Goal: Task Accomplishment & Management: Use online tool/utility

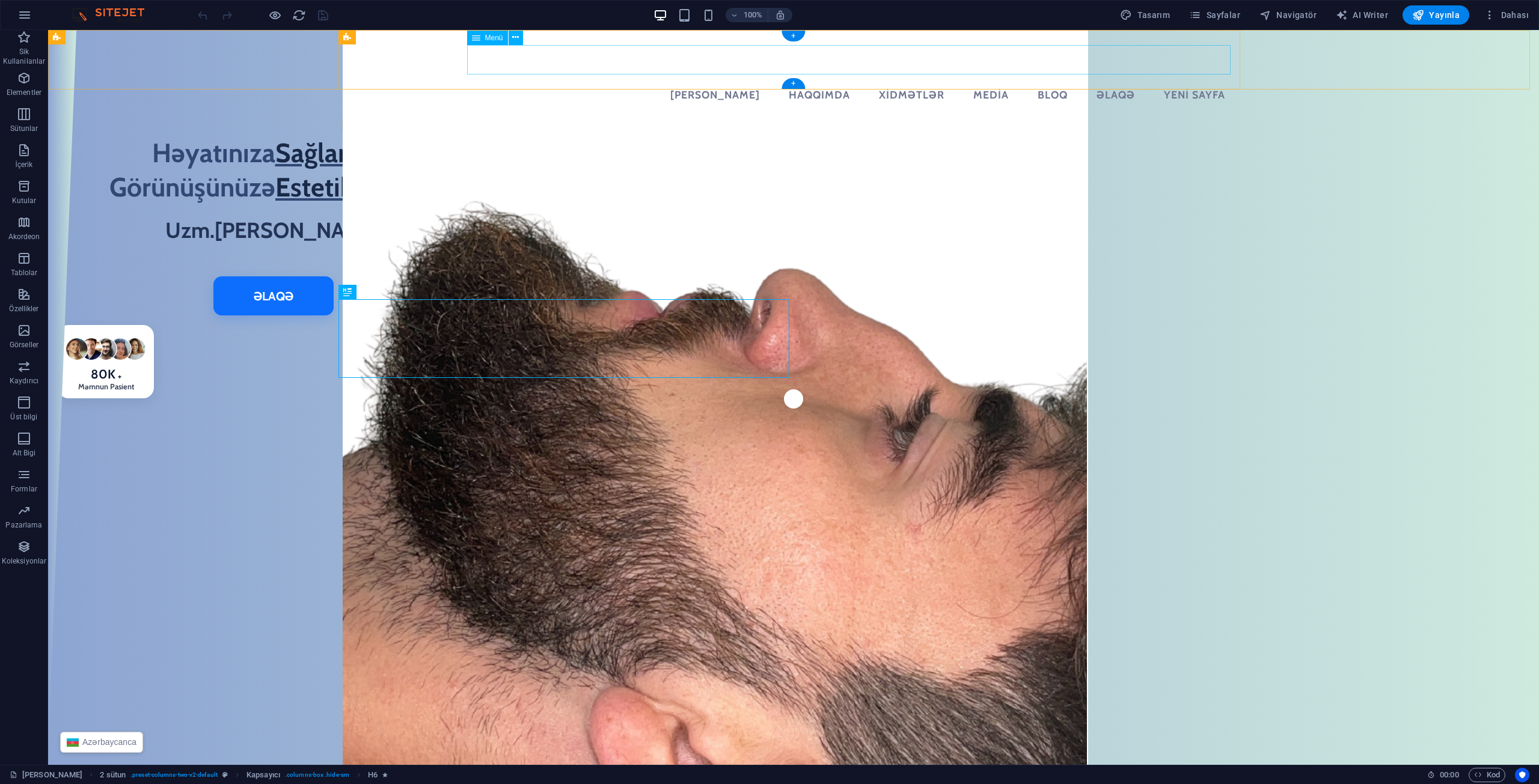
click at [1148, 80] on nav "[PERSON_NAME] Haqqımda Xidmətlər Media Bloq Əlaqə Yeni sayfa" at bounding box center [793, 95] width 882 height 30
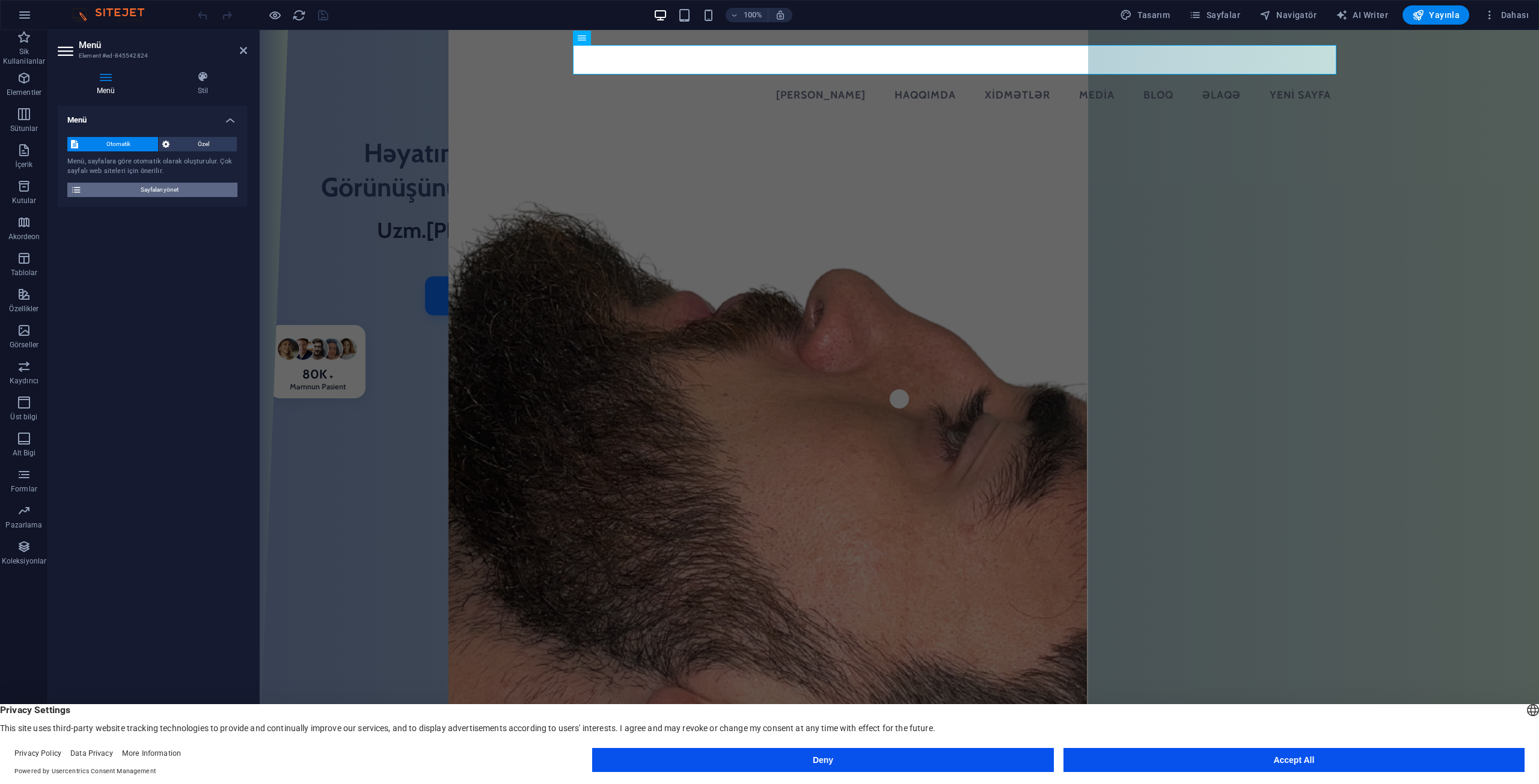
click at [117, 186] on span "Sayfaları yönet" at bounding box center [159, 190] width 148 height 14
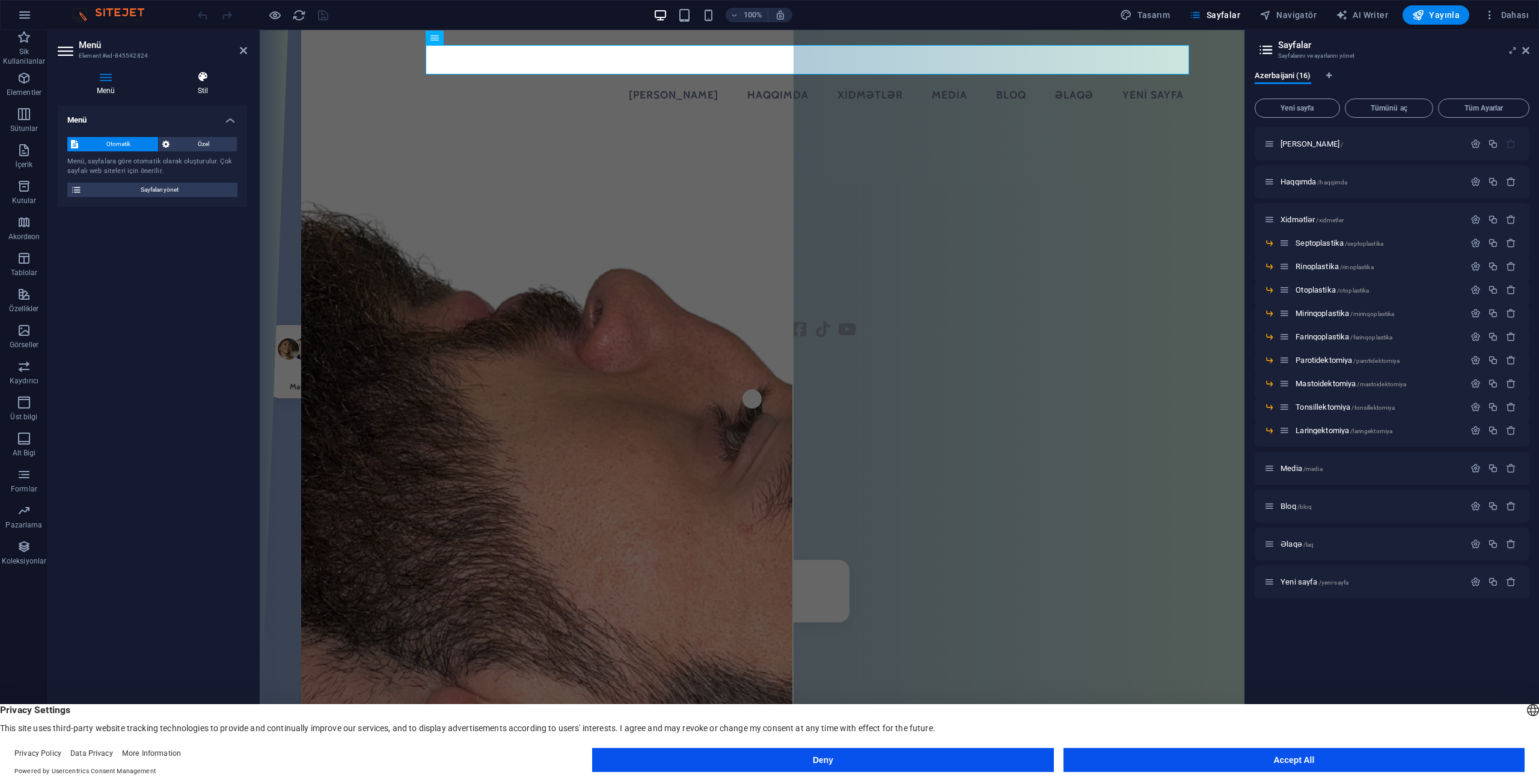
click at [194, 76] on icon at bounding box center [202, 77] width 88 height 12
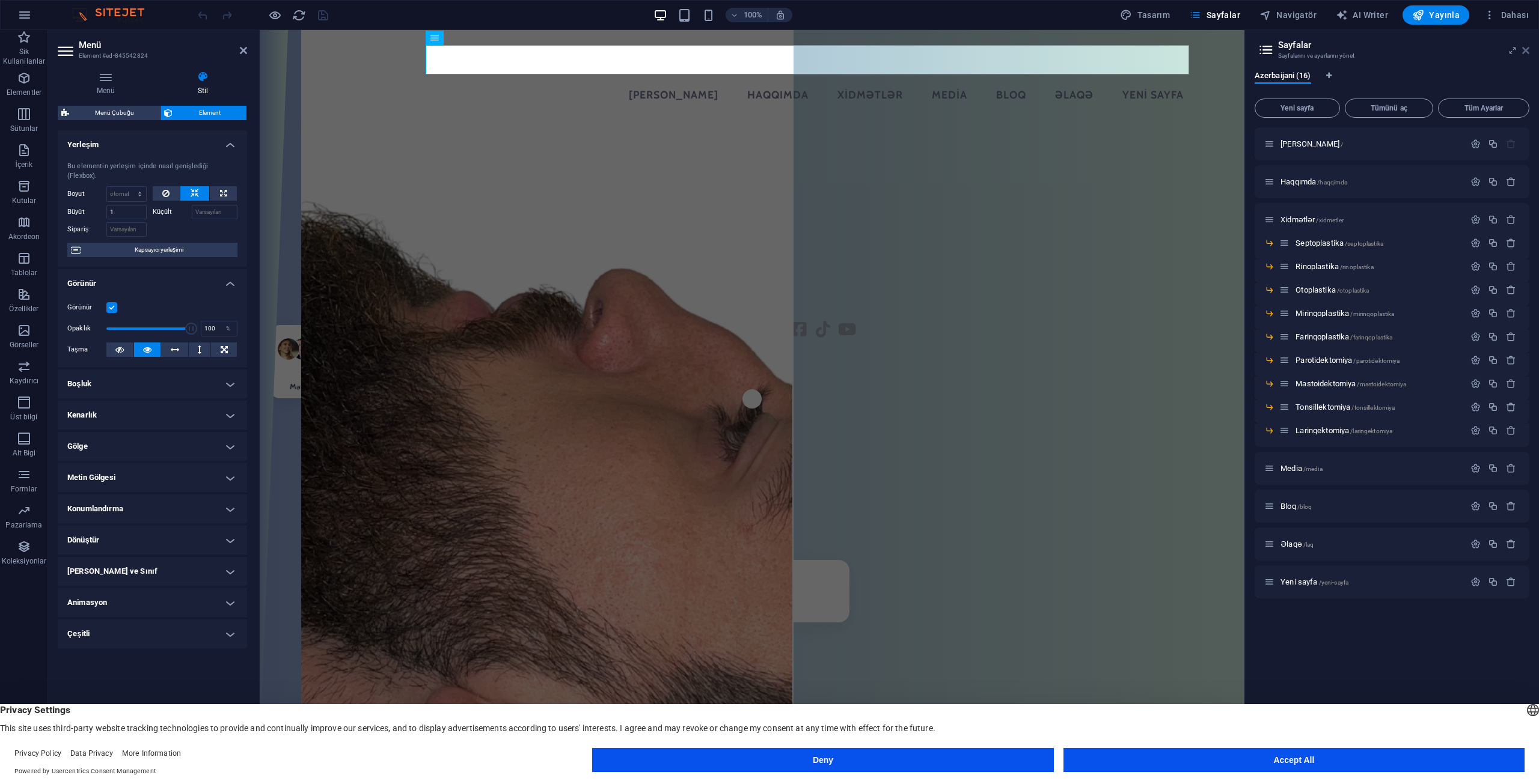
click at [1522, 48] on icon at bounding box center [1526, 50] width 7 height 10
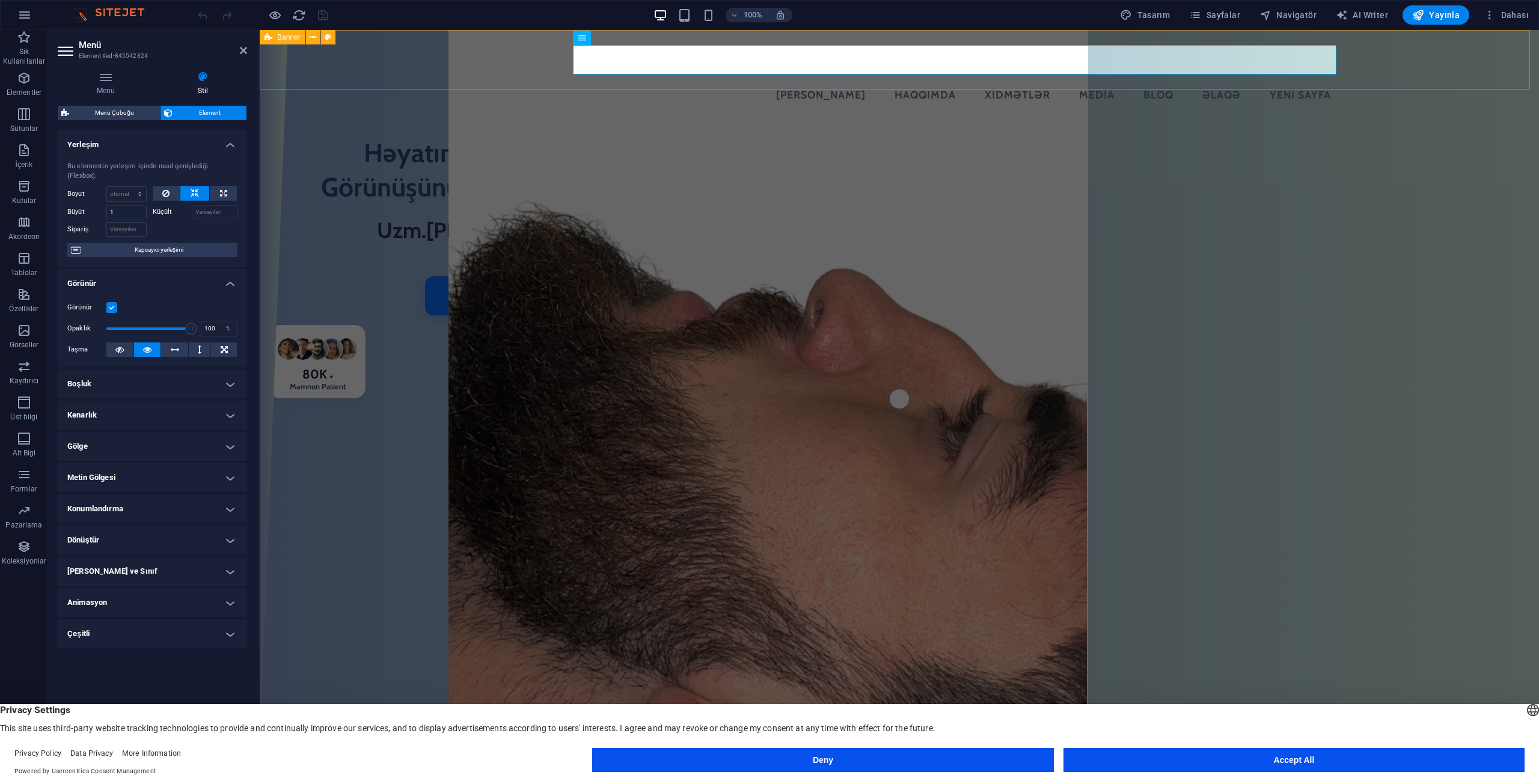
click at [1422, 65] on div "[PERSON_NAME] Haqqımda Xidmətlər Media Bloq Əlaqə Yeni sayfa" at bounding box center [899, 75] width 1279 height 89
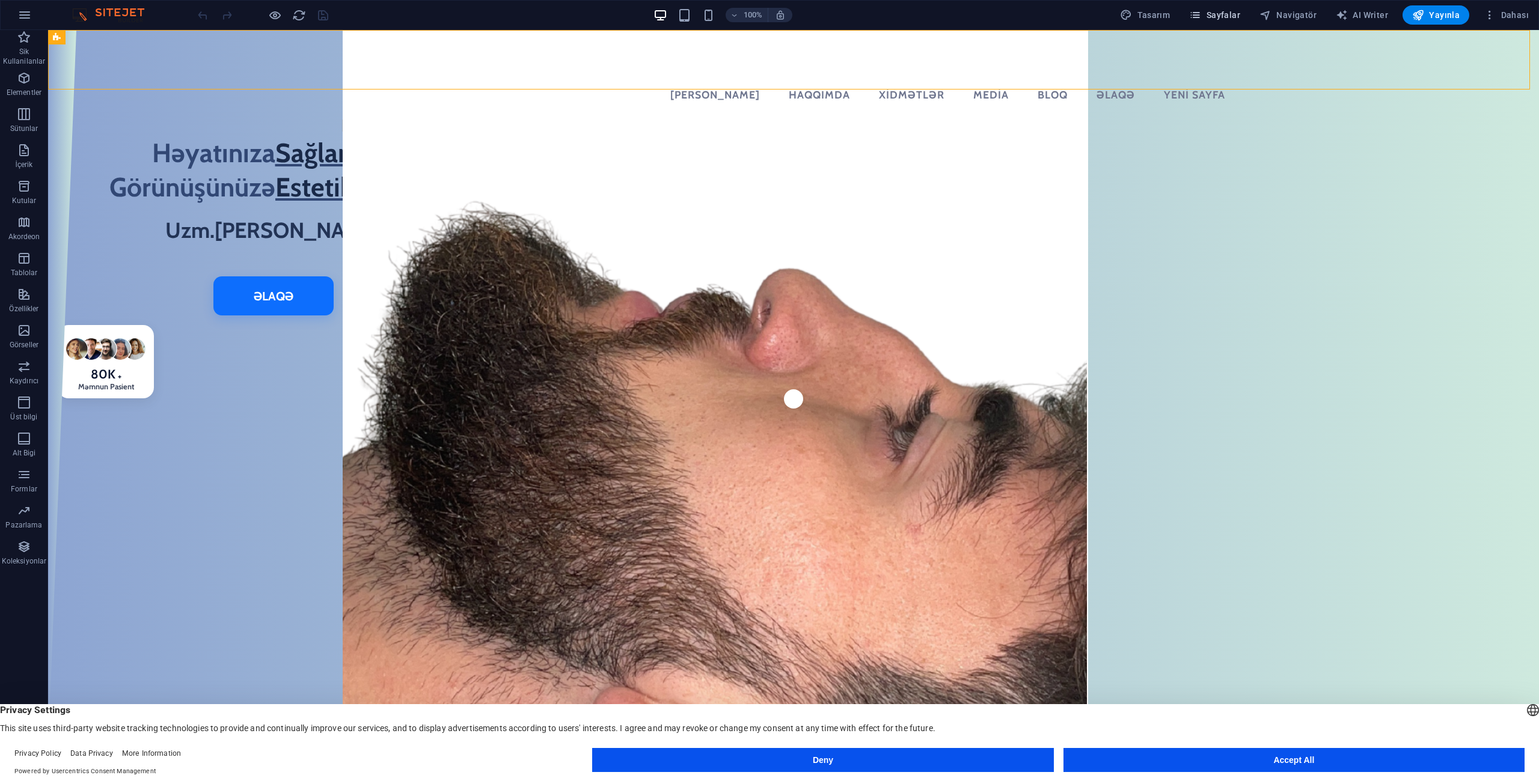
click at [1195, 9] on button "Sayfalar" at bounding box center [1214, 15] width 60 height 19
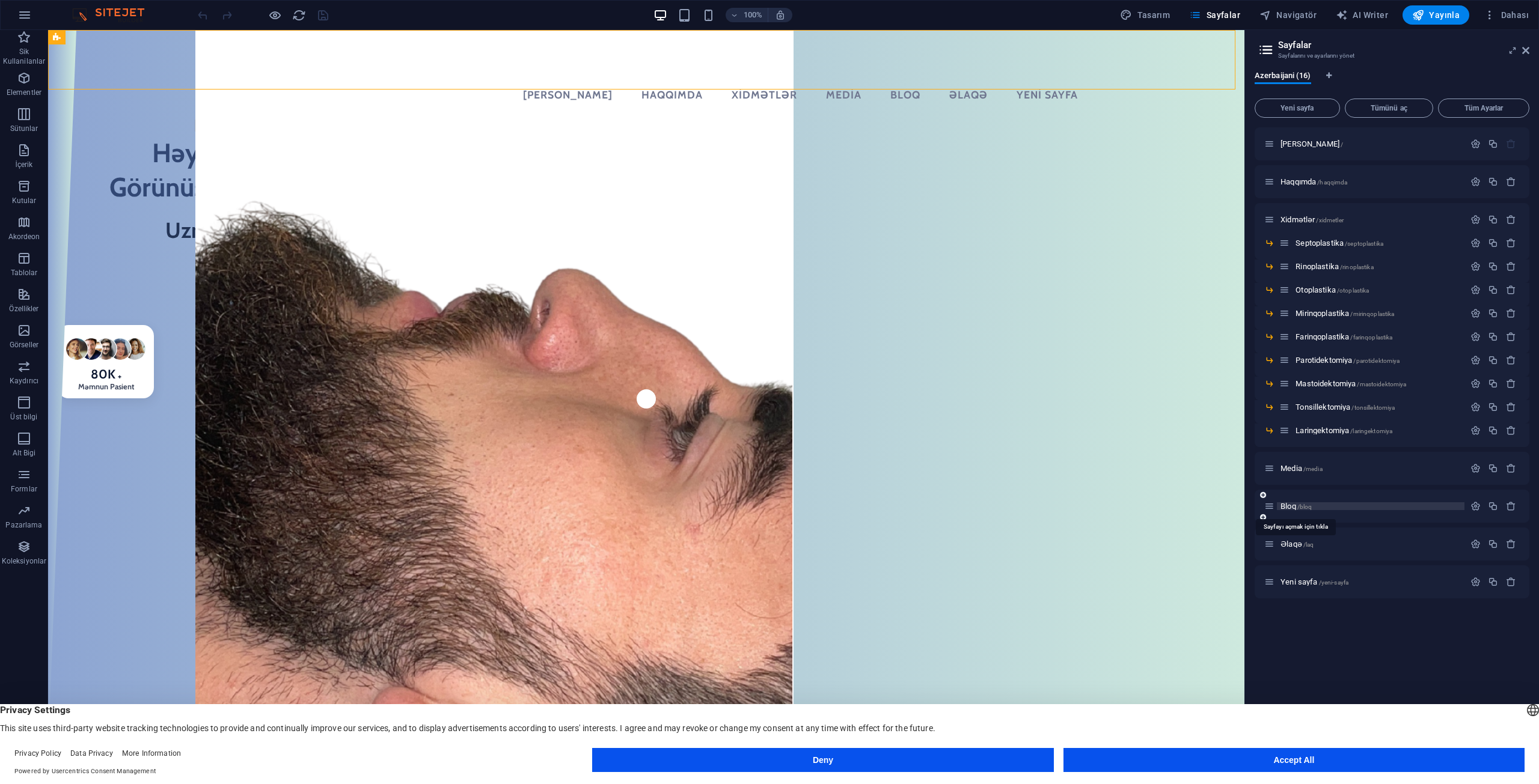
click at [1294, 509] on span "Bloq /bloq" at bounding box center [1296, 506] width 31 height 9
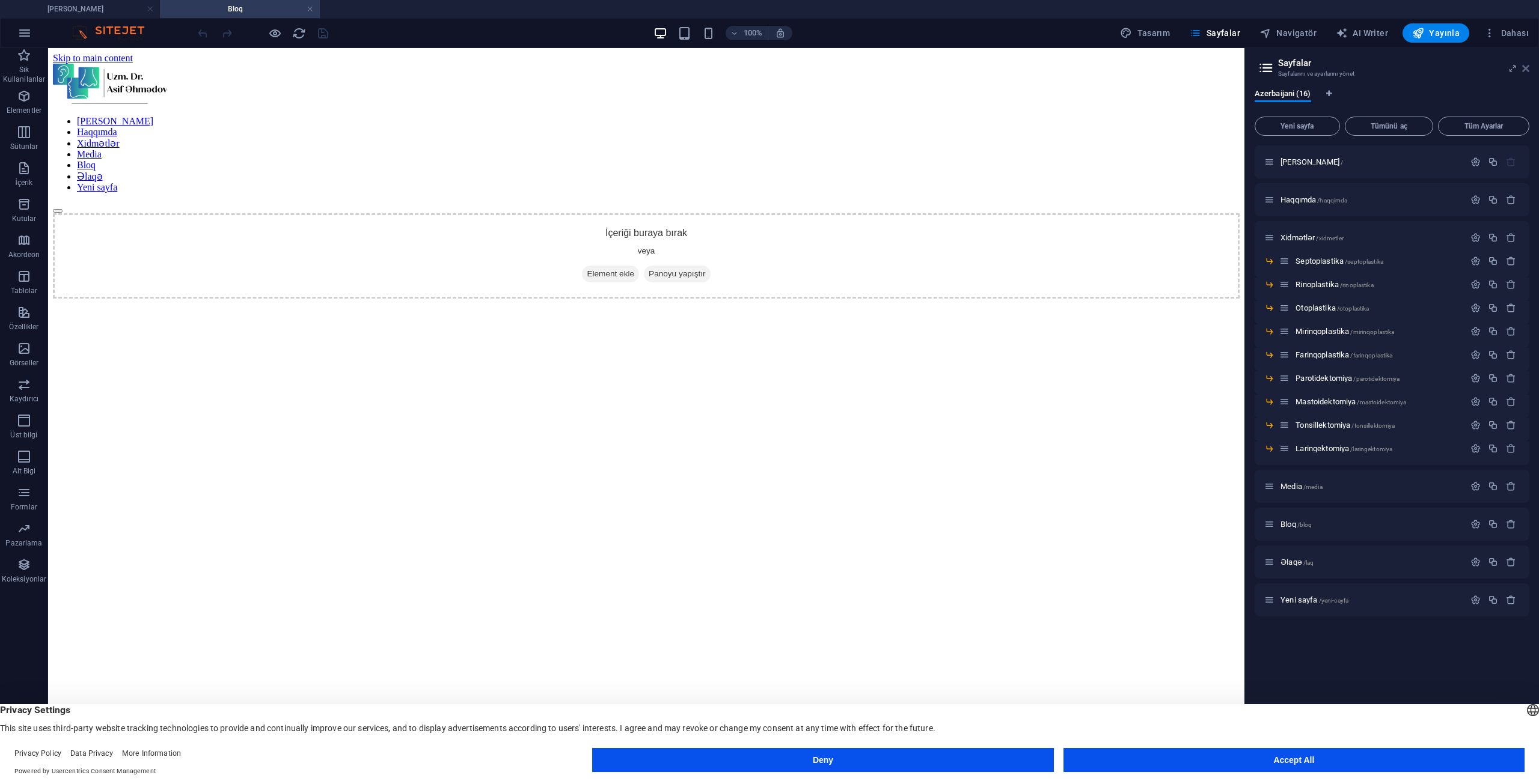
drag, startPoint x: 1525, startPoint y: 65, endPoint x: 1477, endPoint y: 18, distance: 67.2
click at [1525, 65] on icon at bounding box center [1526, 69] width 7 height 10
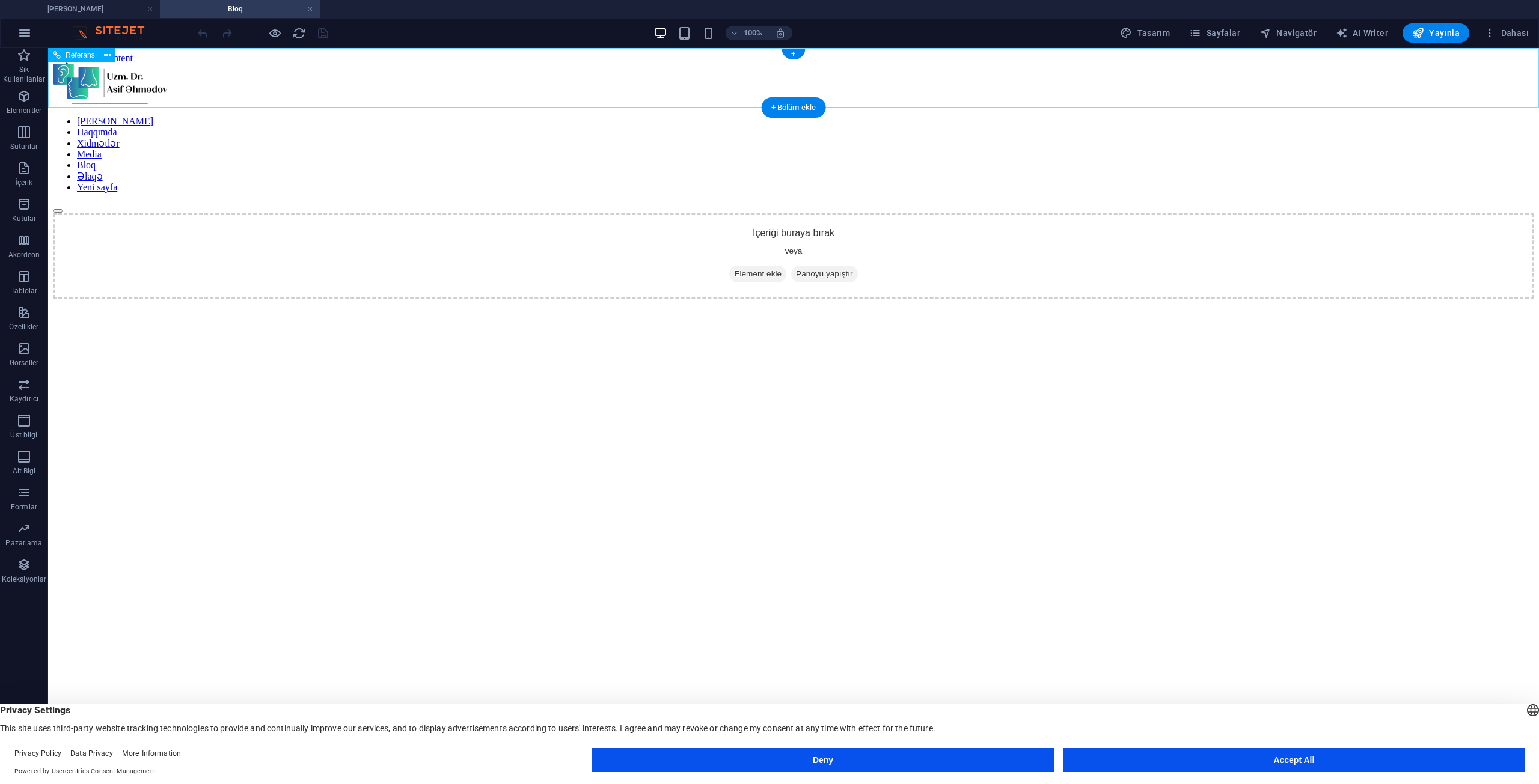
click at [1180, 116] on nav "[PERSON_NAME] Haqqımda Xidmətlər Media Bloq Əlaqə Yeni sayfa" at bounding box center [793, 154] width 1481 height 77
click at [1264, 72] on div "[PERSON_NAME] Haqqımda Xidmətlər Media Bloq Əlaqə Yeni sayfa" at bounding box center [793, 138] width 1481 height 150
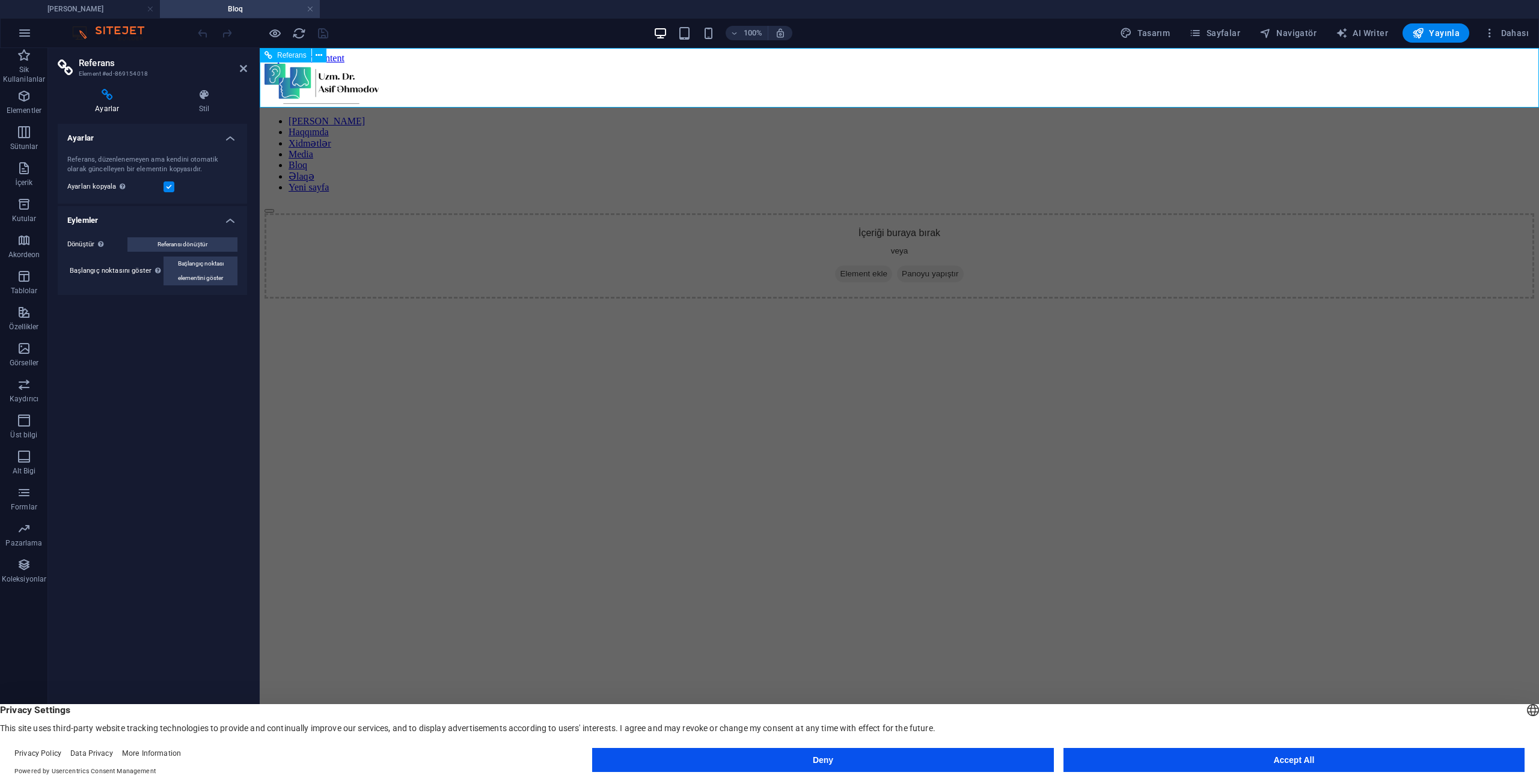
click at [573, 72] on div at bounding box center [898, 85] width 1269 height 43
click at [241, 65] on icon at bounding box center [244, 69] width 7 height 10
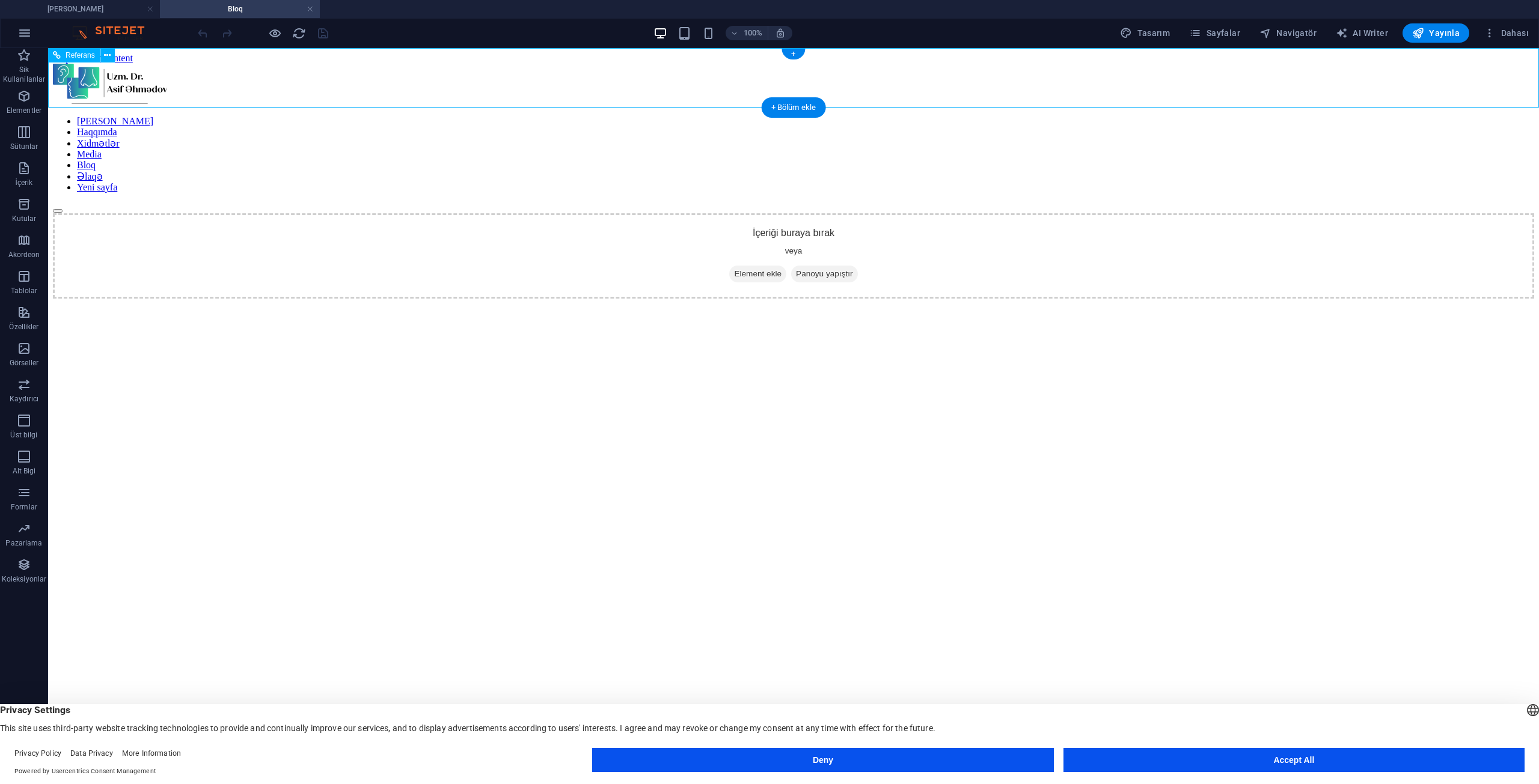
click at [808, 116] on nav "[PERSON_NAME] Haqqımda Xidmətlər Media Bloq Əlaqə Yeni sayfa" at bounding box center [793, 154] width 1481 height 77
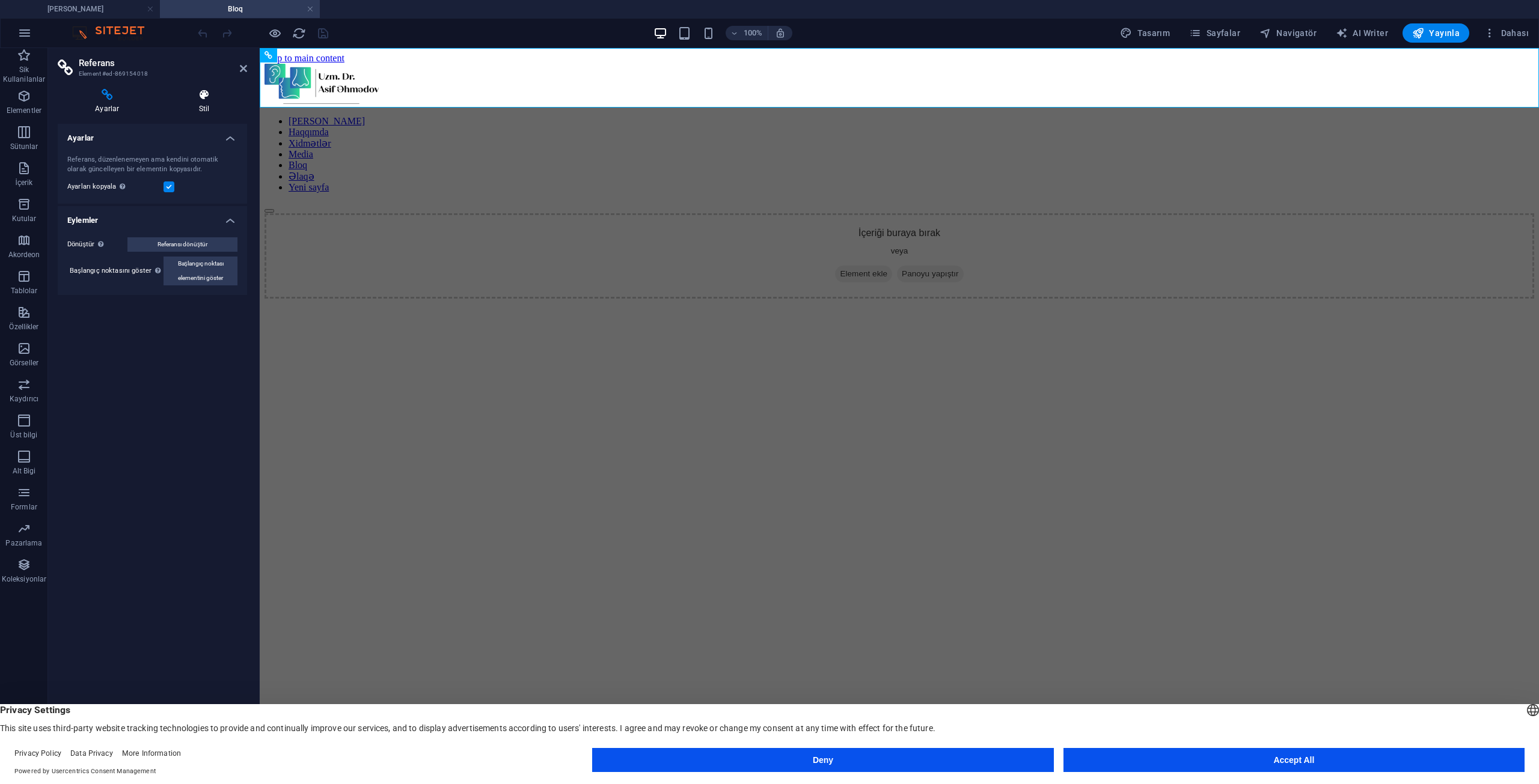
click at [200, 97] on icon at bounding box center [205, 94] width 85 height 12
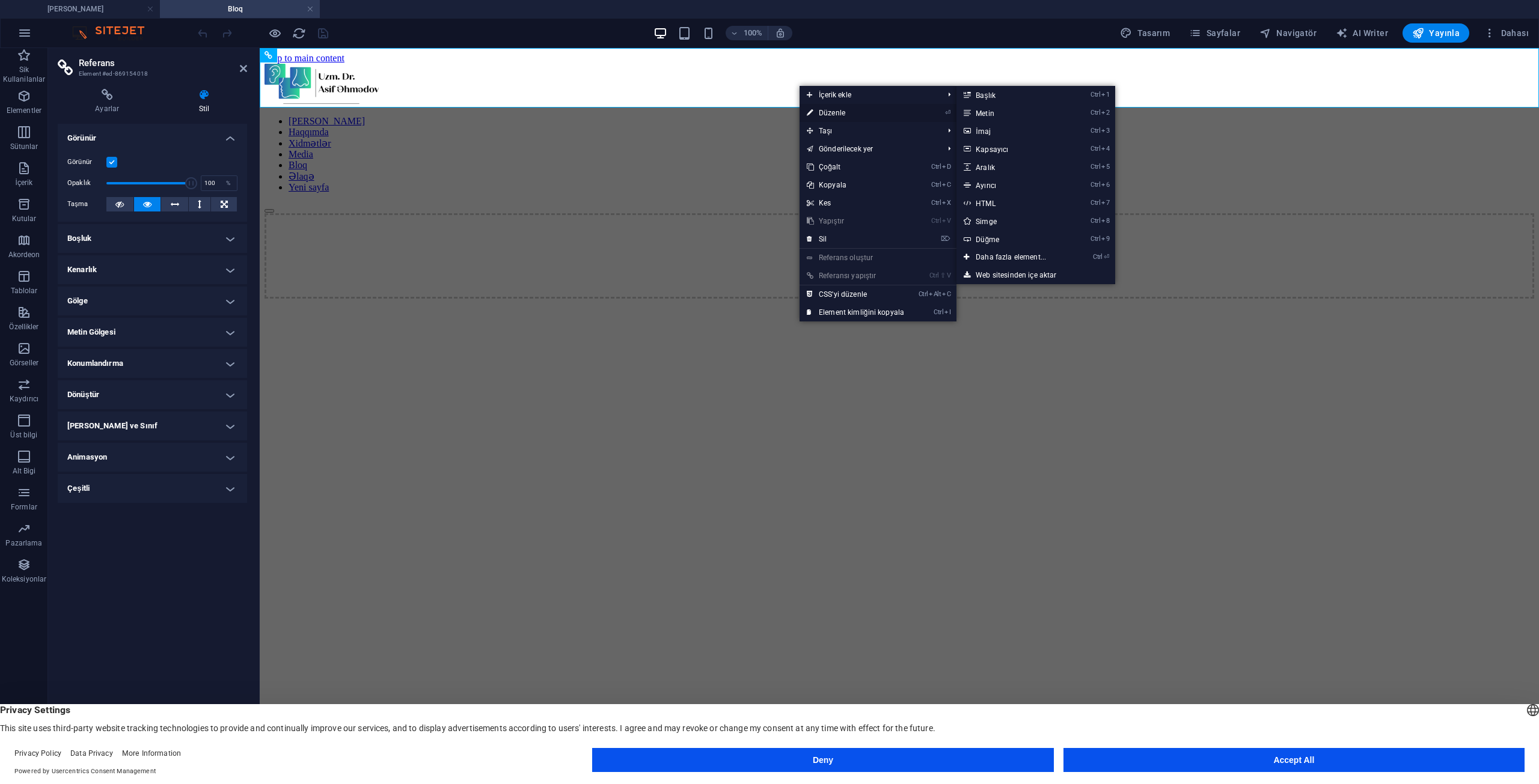
click at [830, 111] on link "⏎ Düzenle" at bounding box center [855, 112] width 112 height 18
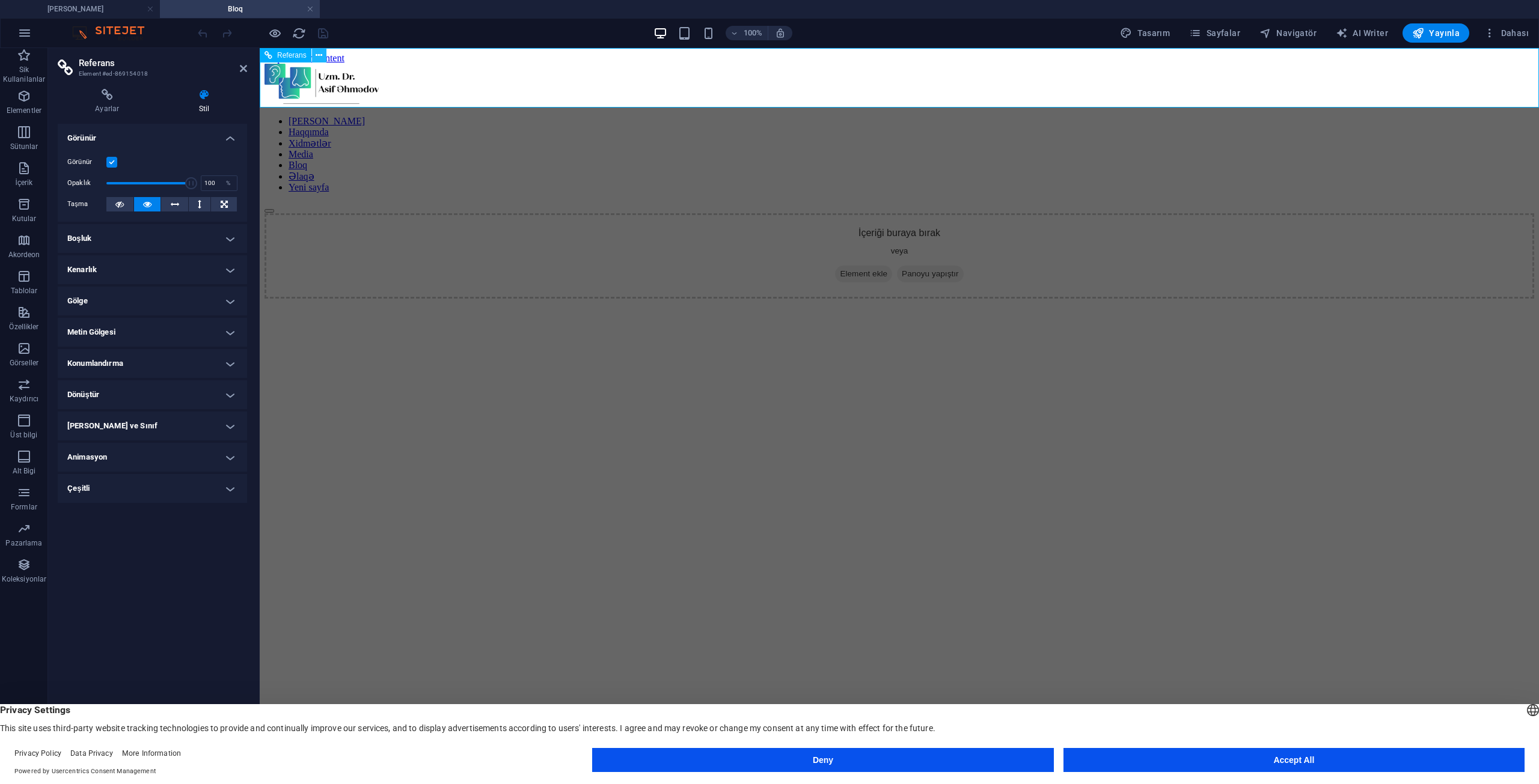
click at [322, 56] on icon at bounding box center [318, 55] width 6 height 13
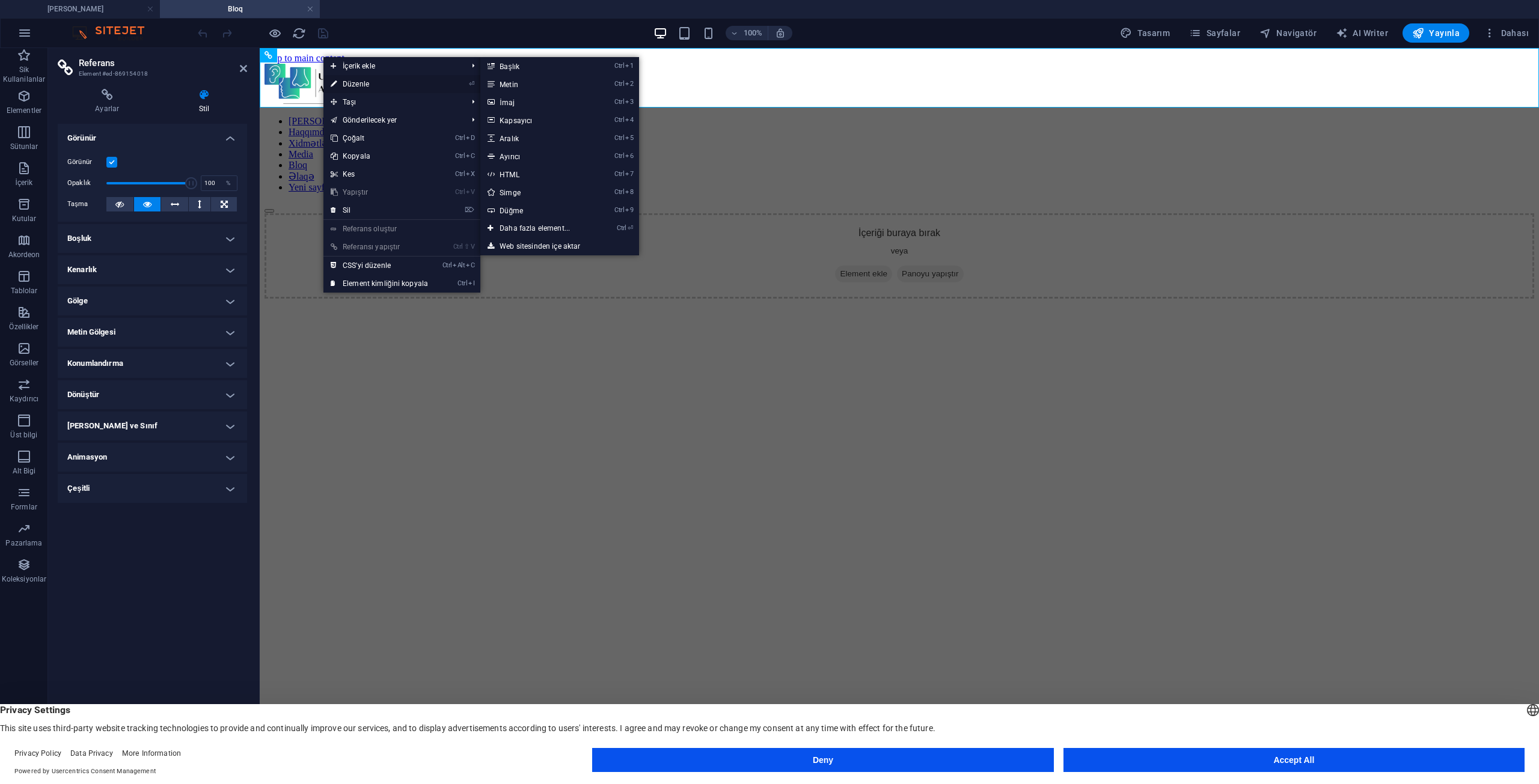
click at [357, 78] on link "⏎ Düzenle" at bounding box center [379, 84] width 112 height 18
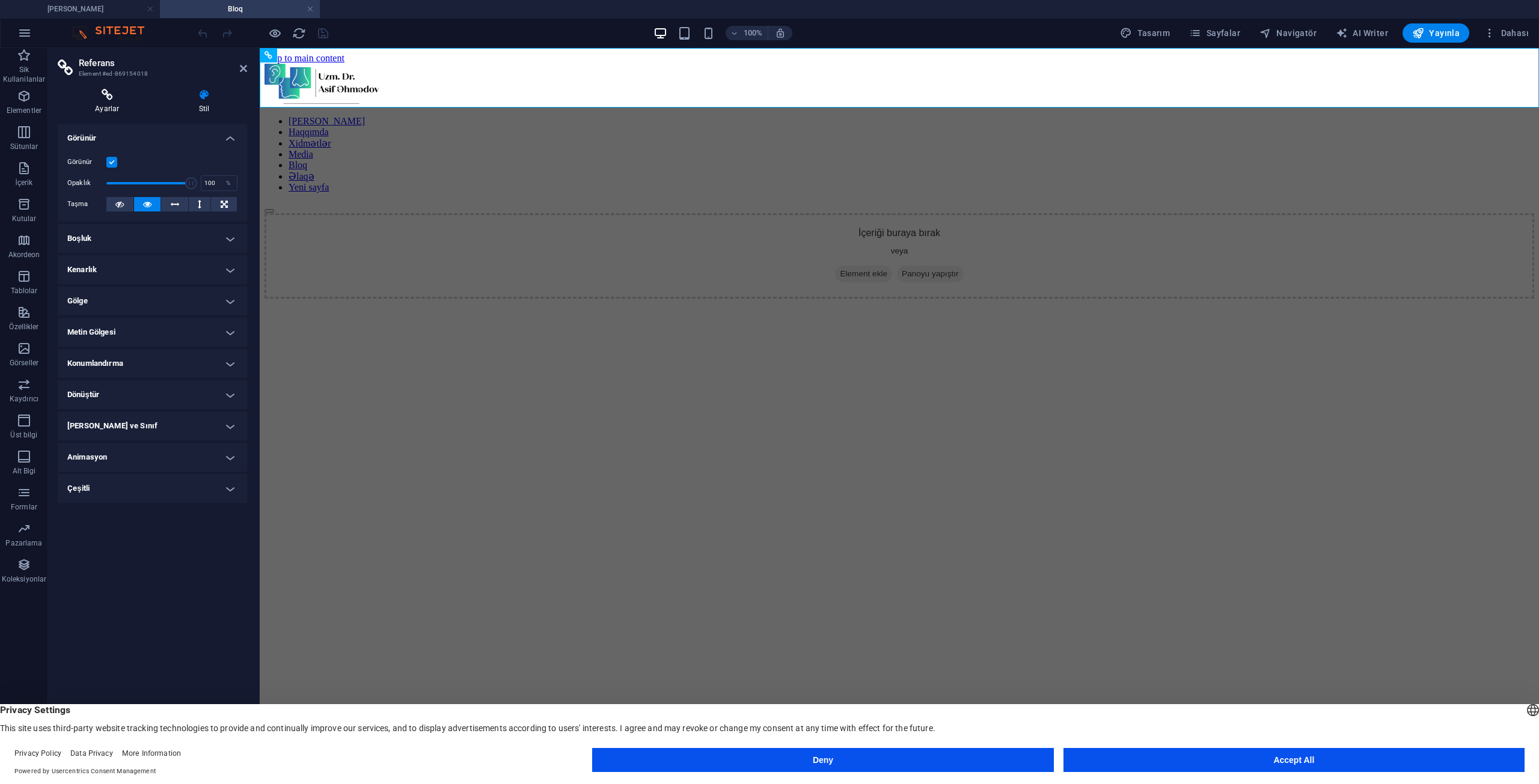
click at [100, 104] on h4 "Ayarlar" at bounding box center [109, 102] width 104 height 26
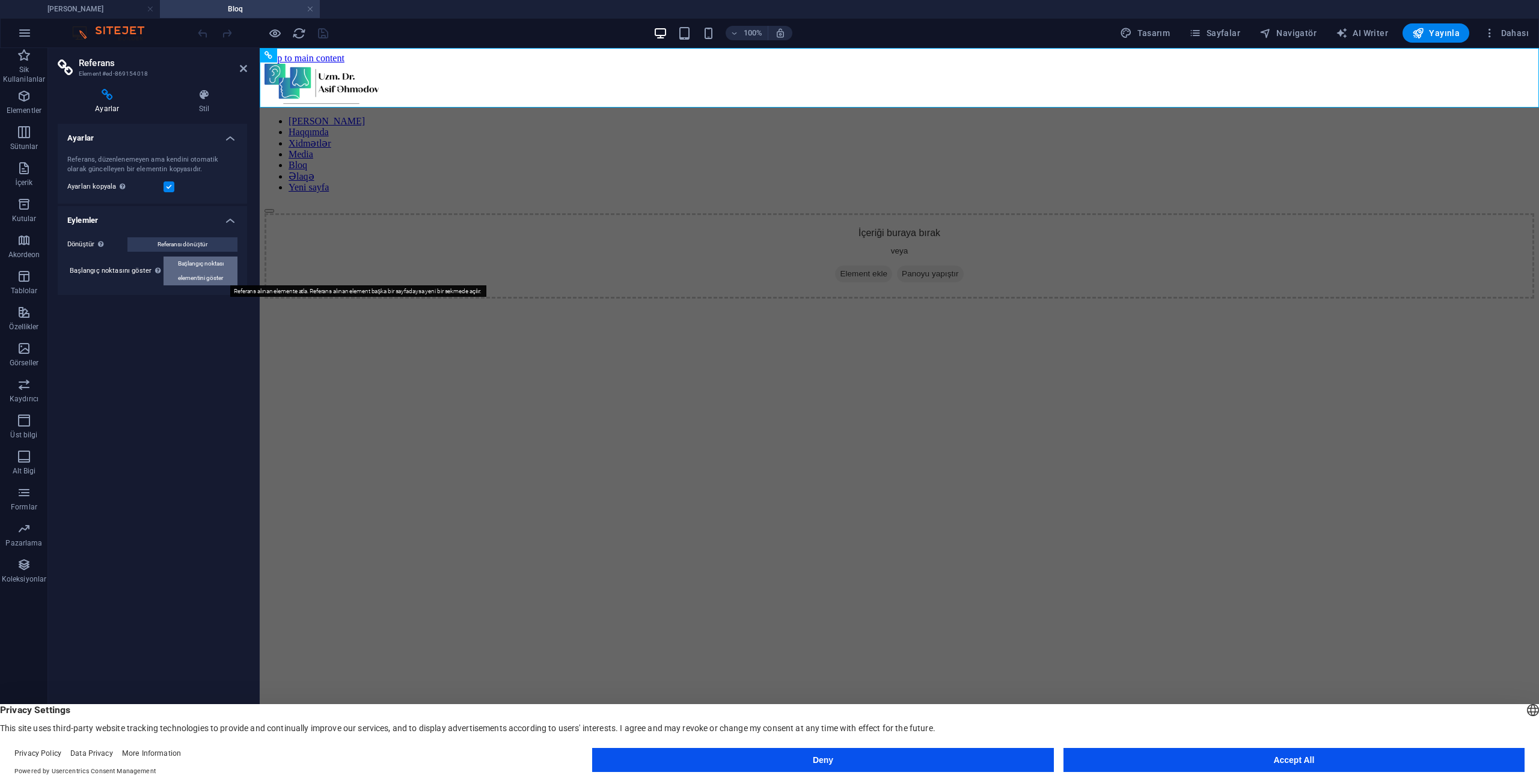
click at [202, 280] on span "Başlangıç noktası elementini göster" at bounding box center [200, 271] width 67 height 29
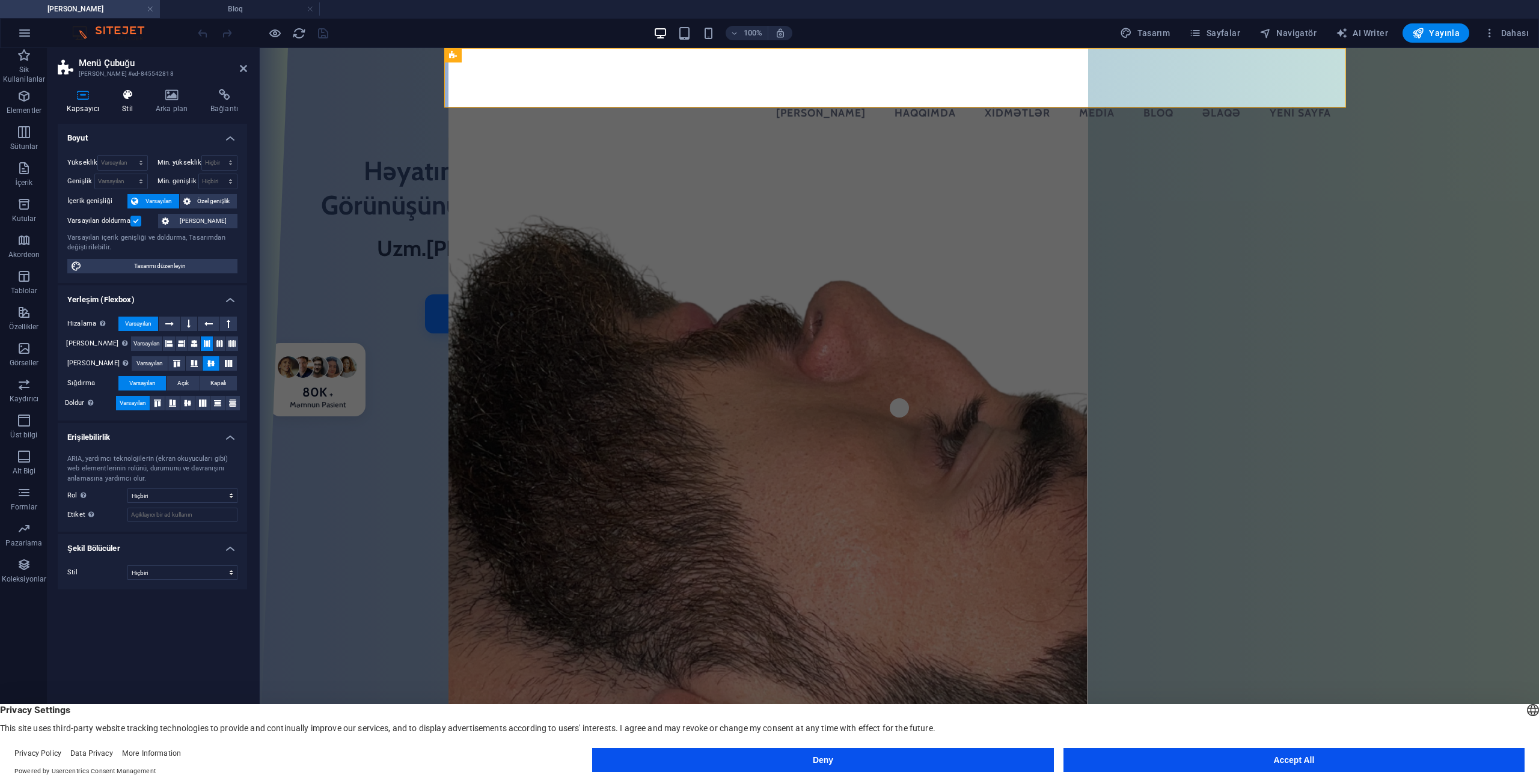
click at [116, 111] on h4 "Stil" at bounding box center [129, 102] width 33 height 26
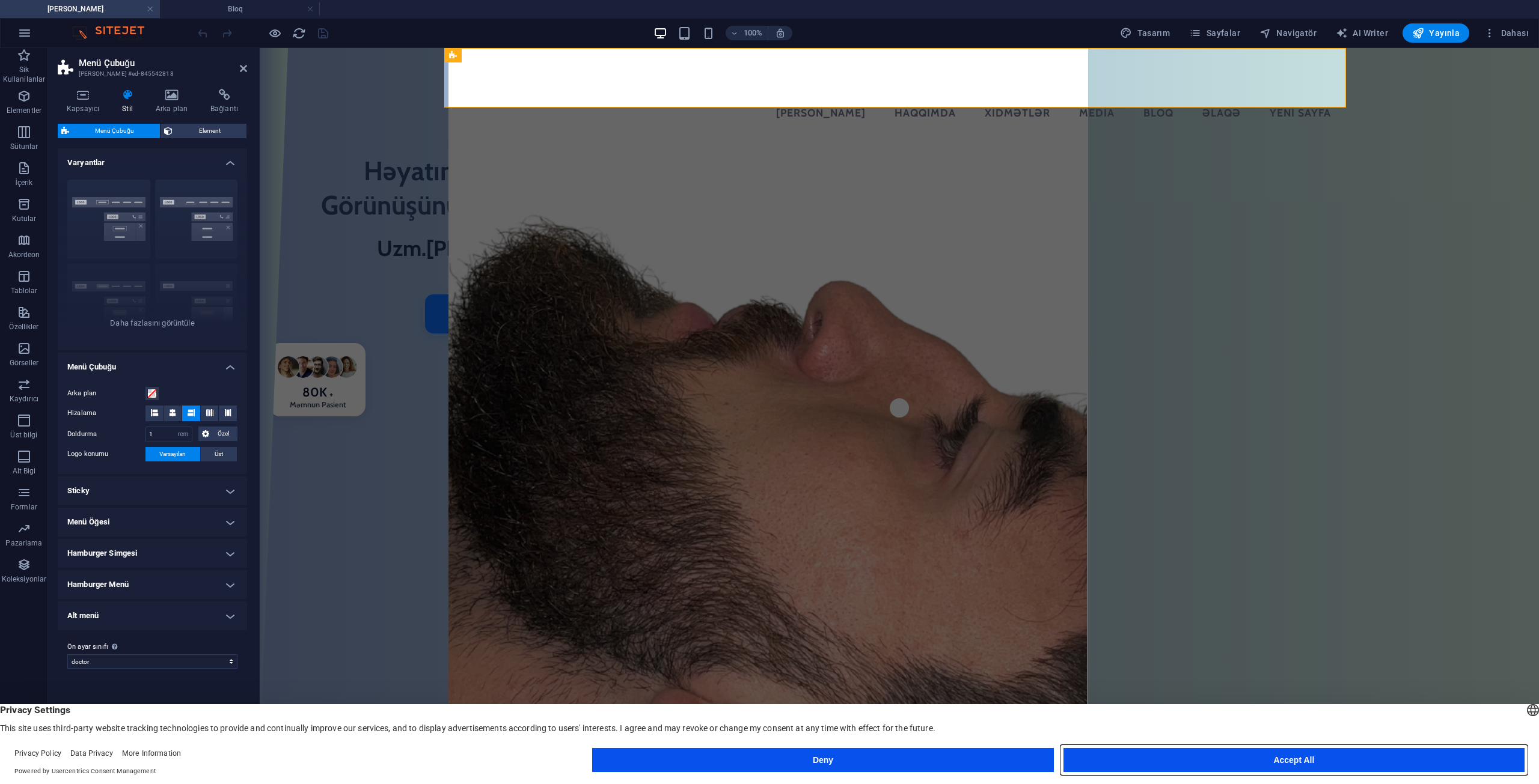
click at [1241, 761] on button "Accept All" at bounding box center [1293, 761] width 461 height 24
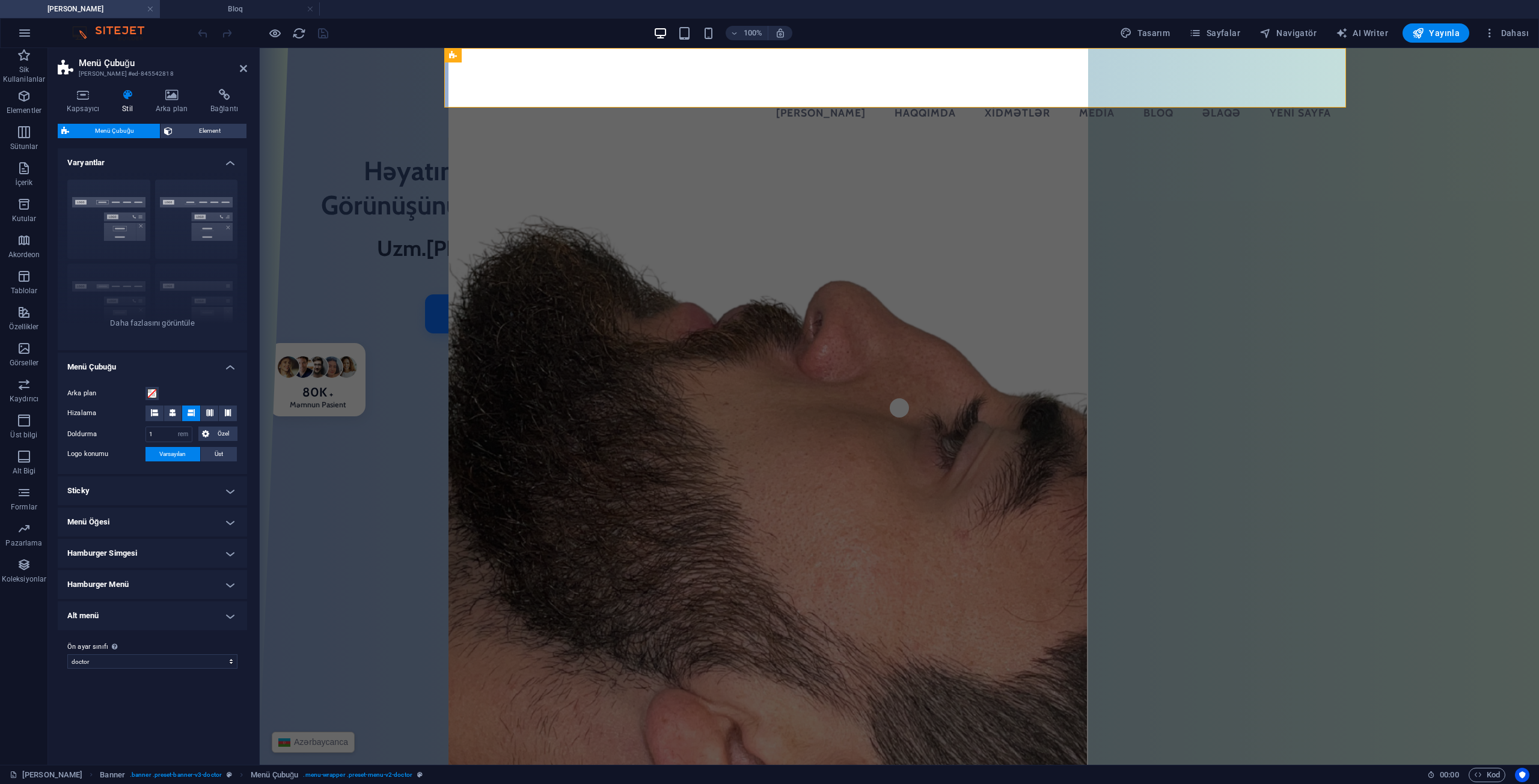
click at [118, 526] on h4 "Menü Öğesi" at bounding box center [152, 522] width 190 height 29
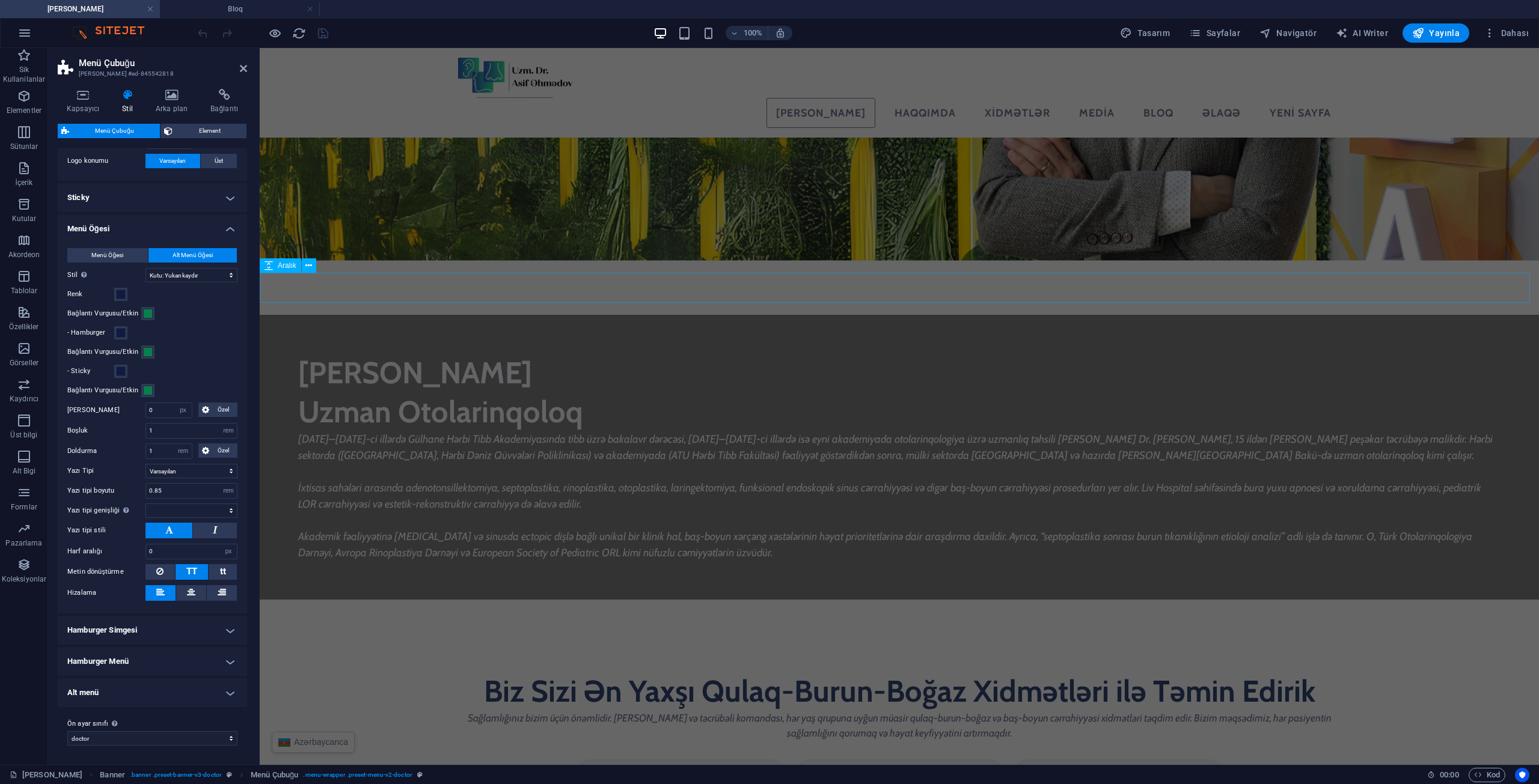
scroll to position [2049, 0]
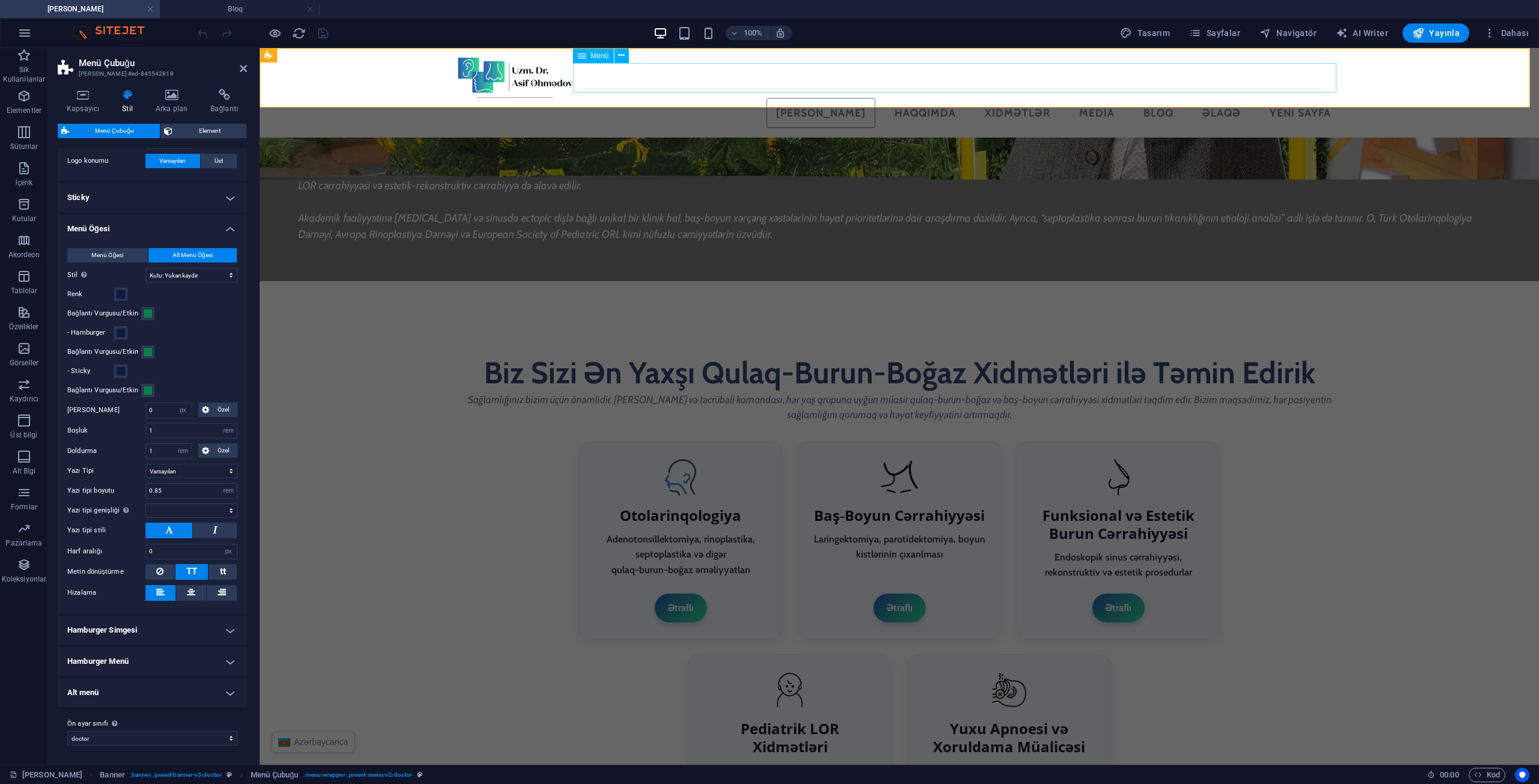
click at [1124, 98] on nav "[PERSON_NAME] Haqqımda Xidmətlər Media Bloq Əlaqə Yeni sayfa" at bounding box center [899, 113] width 882 height 30
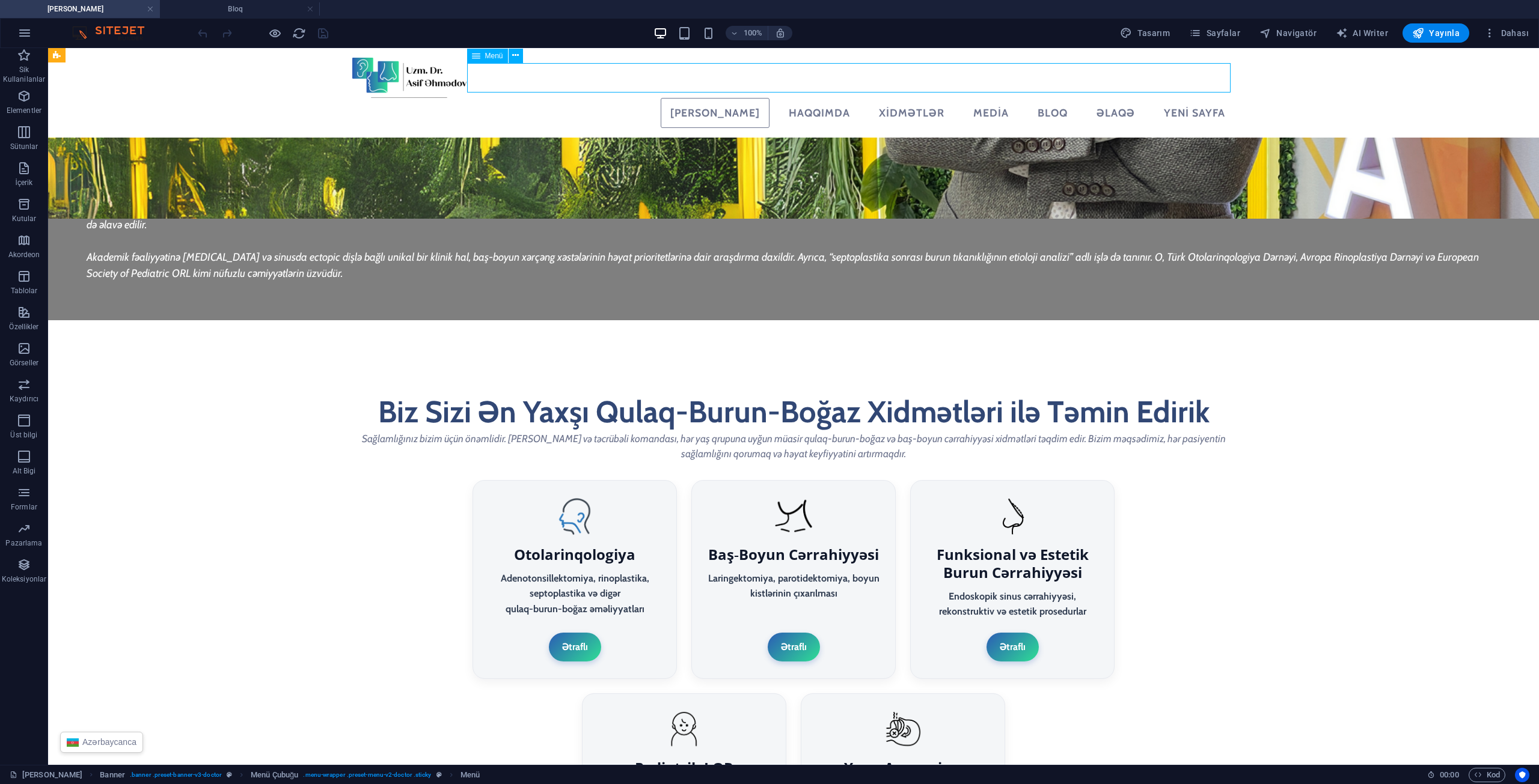
click at [913, 98] on nav "[PERSON_NAME] Haqqımda Xidmətlər Media Bloq Əlaqə Yeni sayfa" at bounding box center [793, 113] width 882 height 30
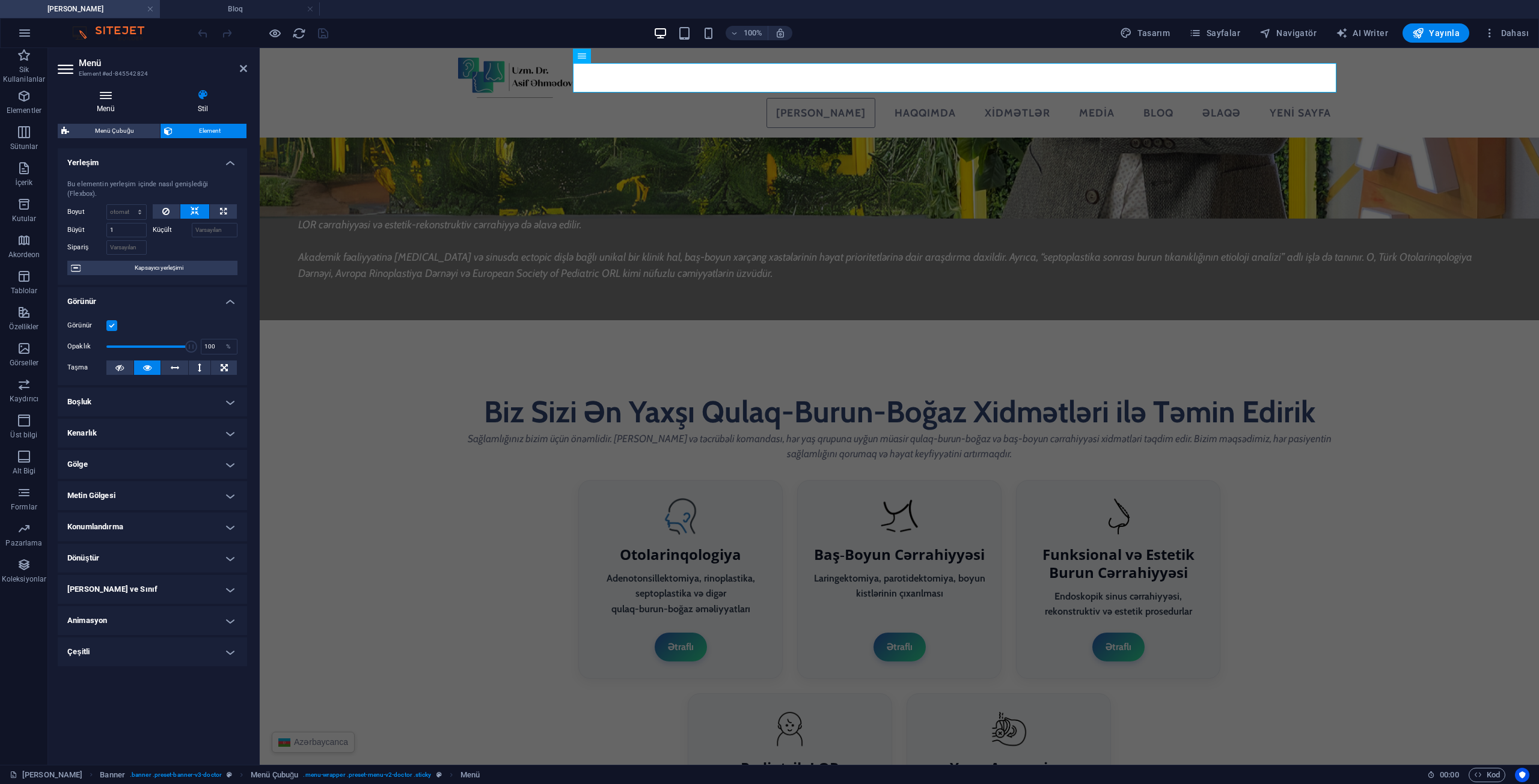
click at [110, 99] on icon at bounding box center [105, 94] width 96 height 12
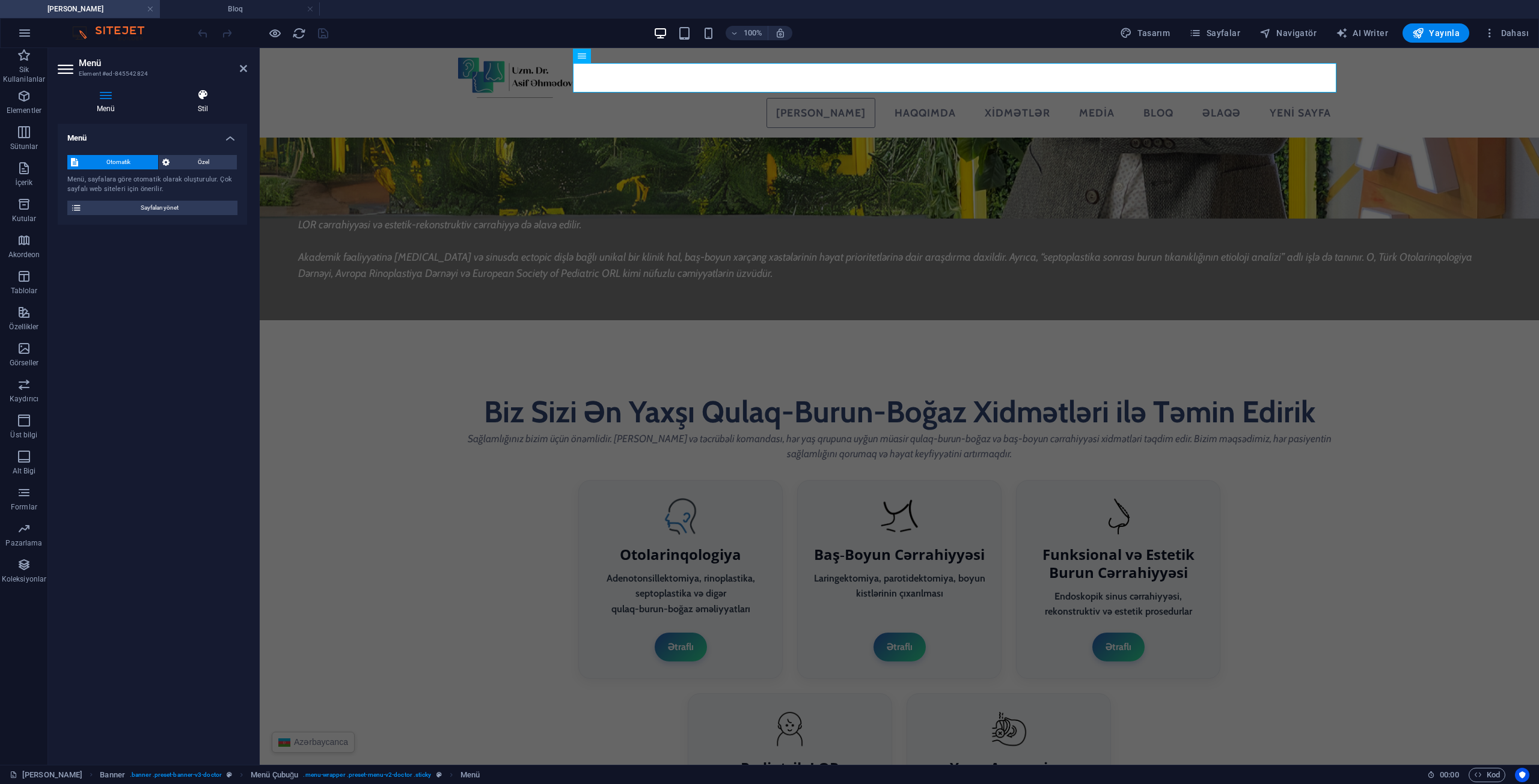
click at [214, 109] on h4 "Stil" at bounding box center [202, 102] width 88 height 26
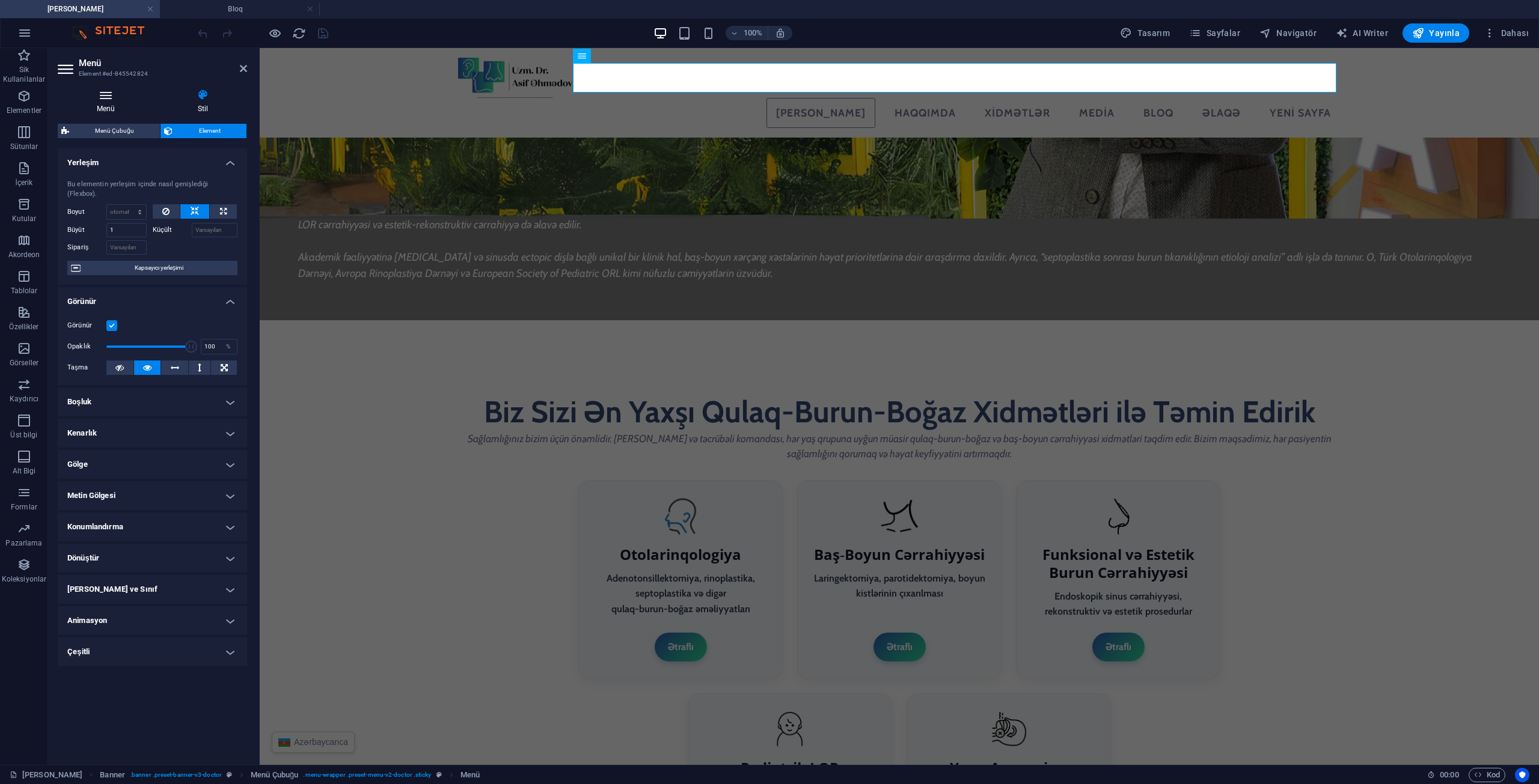
click at [119, 105] on h4 "Menü" at bounding box center [108, 102] width 101 height 26
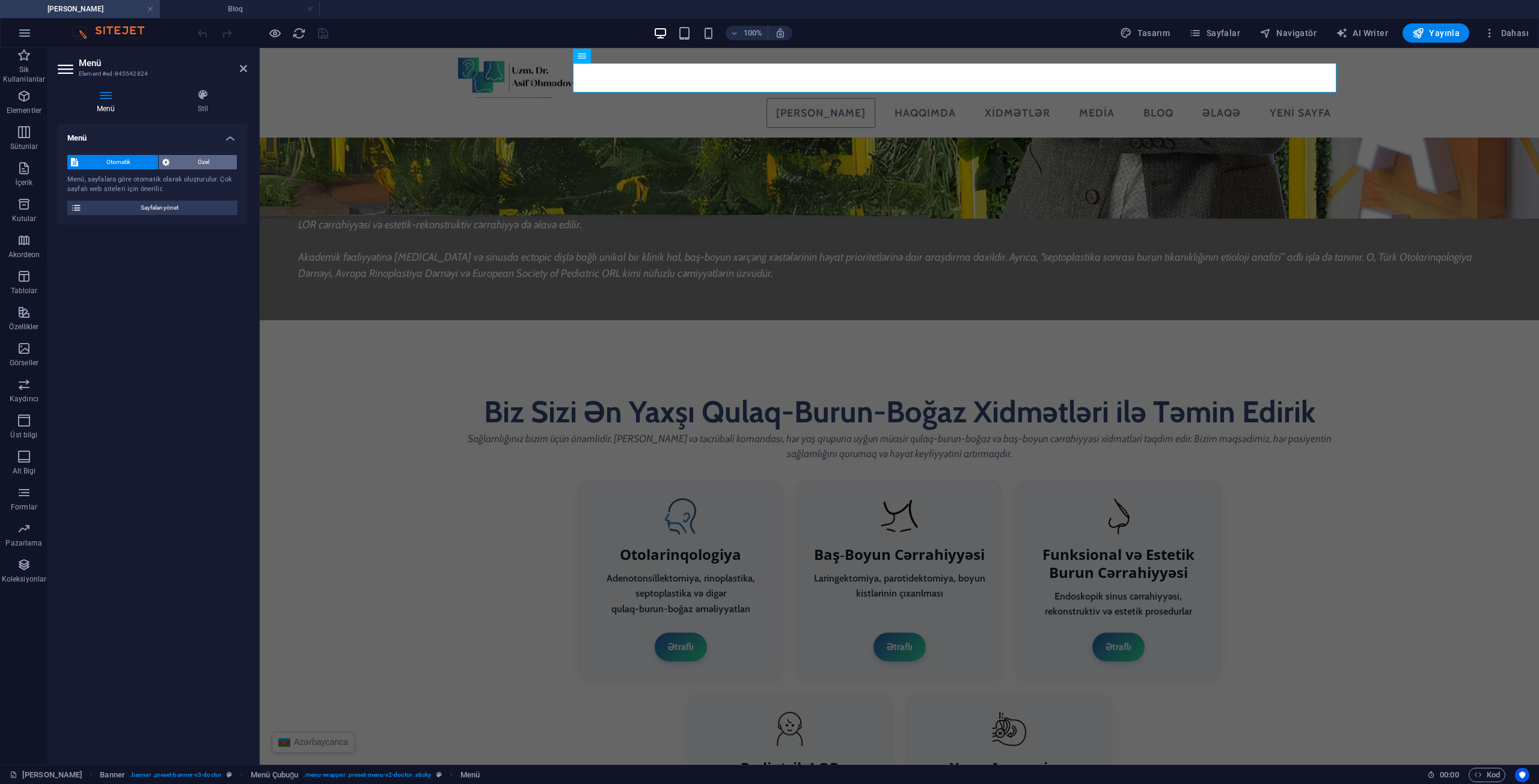
click at [196, 158] on span "Özel" at bounding box center [203, 162] width 60 height 14
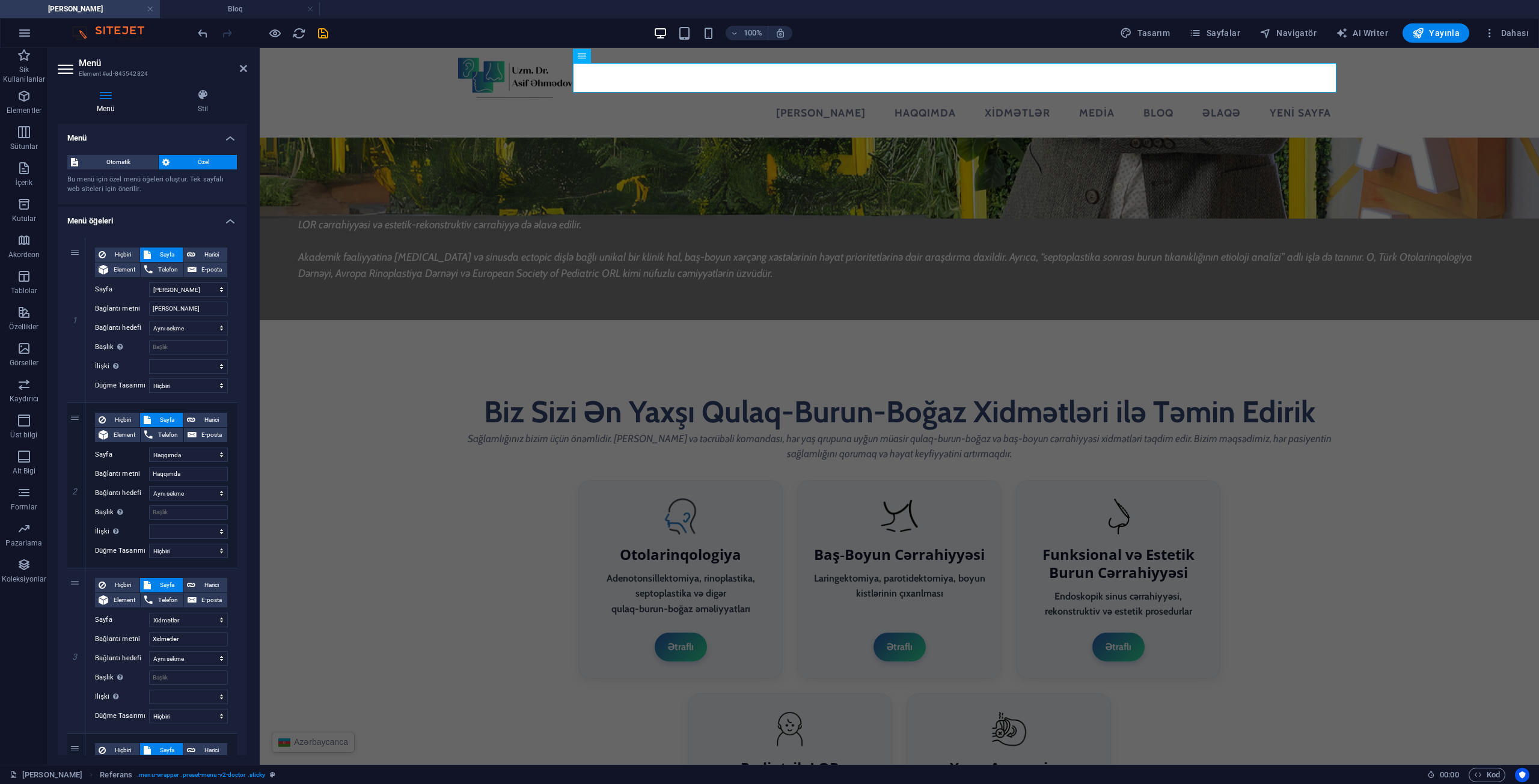
click at [115, 171] on div "Otomatik Özel Bu menü için özel menü öğeleri oluştur. Tek sayfalı web siteleri …" at bounding box center [152, 175] width 190 height 59
click at [115, 165] on span "Otomatik" at bounding box center [118, 162] width 72 height 14
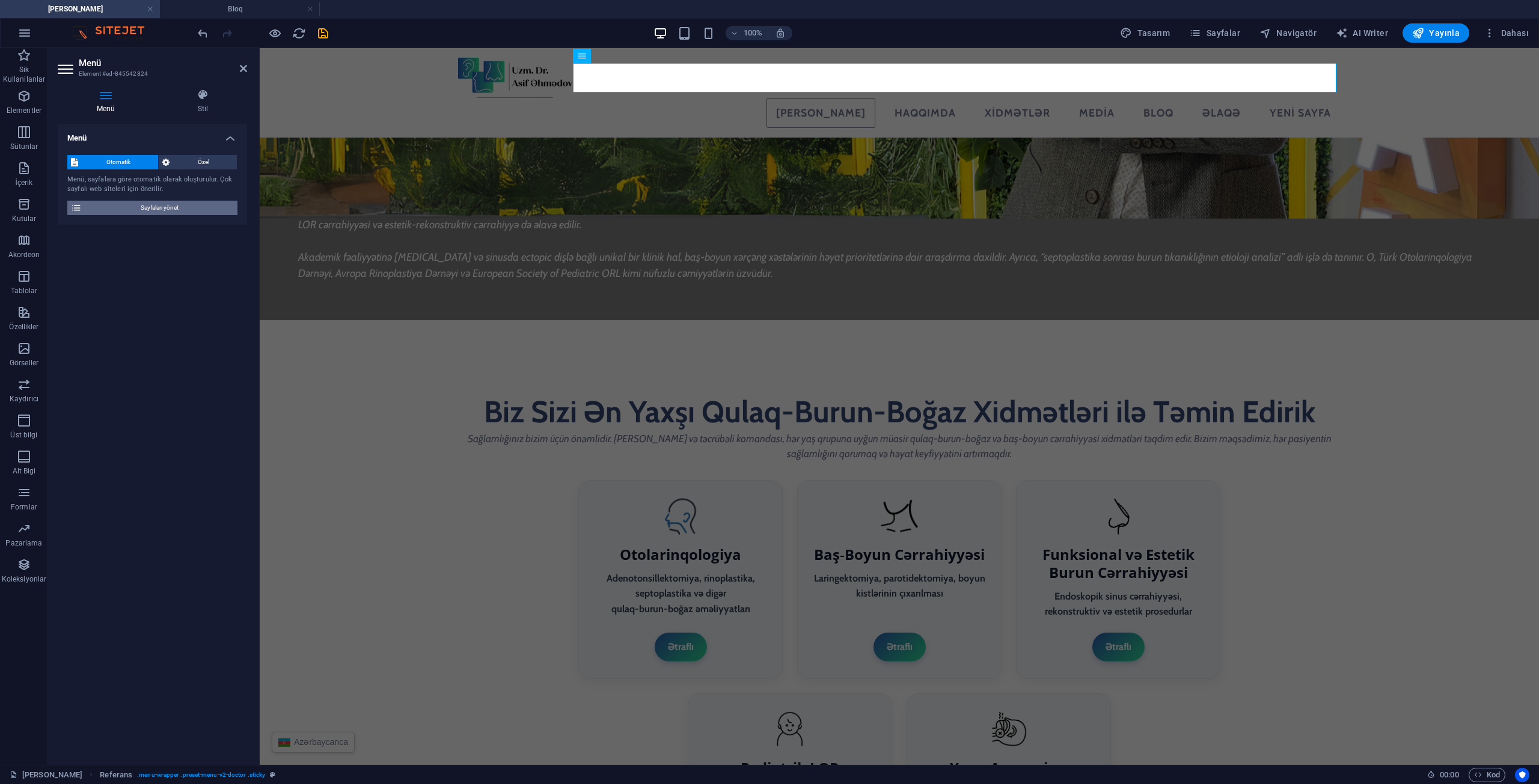
click at [143, 209] on span "Sayfaları yönet" at bounding box center [159, 208] width 148 height 14
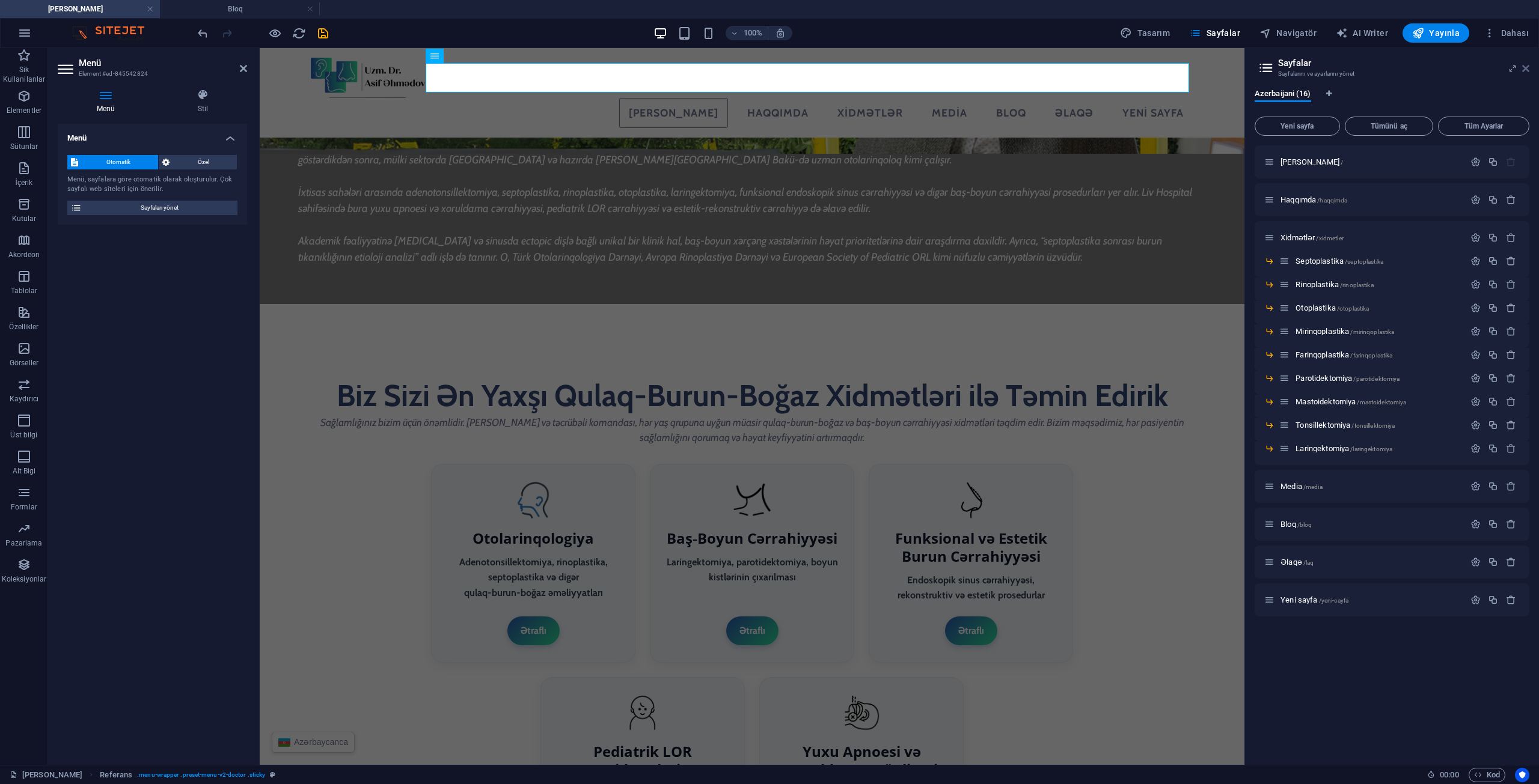
click at [1525, 69] on icon at bounding box center [1526, 69] width 7 height 10
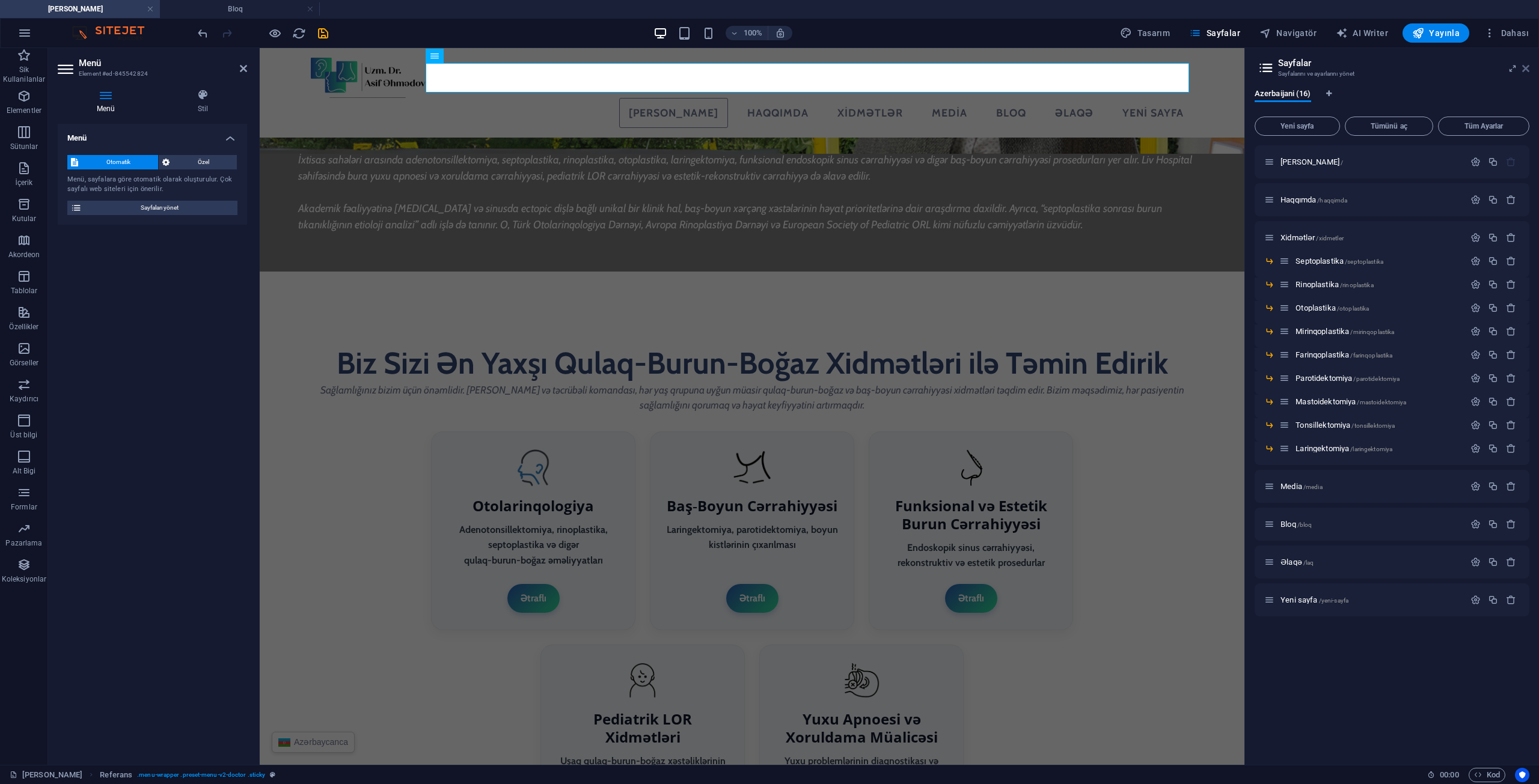
scroll to position [2010, 0]
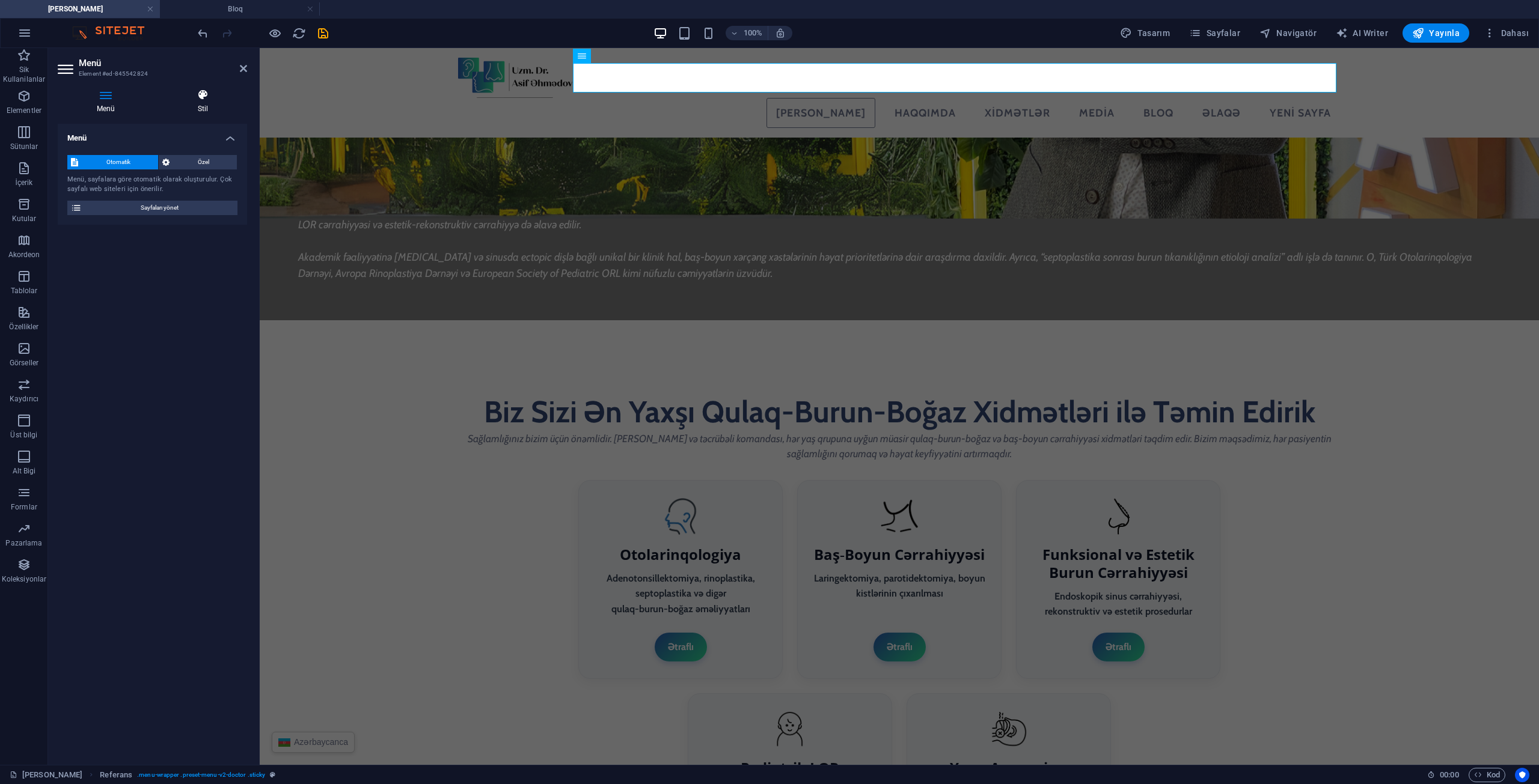
click at [200, 109] on h4 "Stil" at bounding box center [202, 102] width 88 height 26
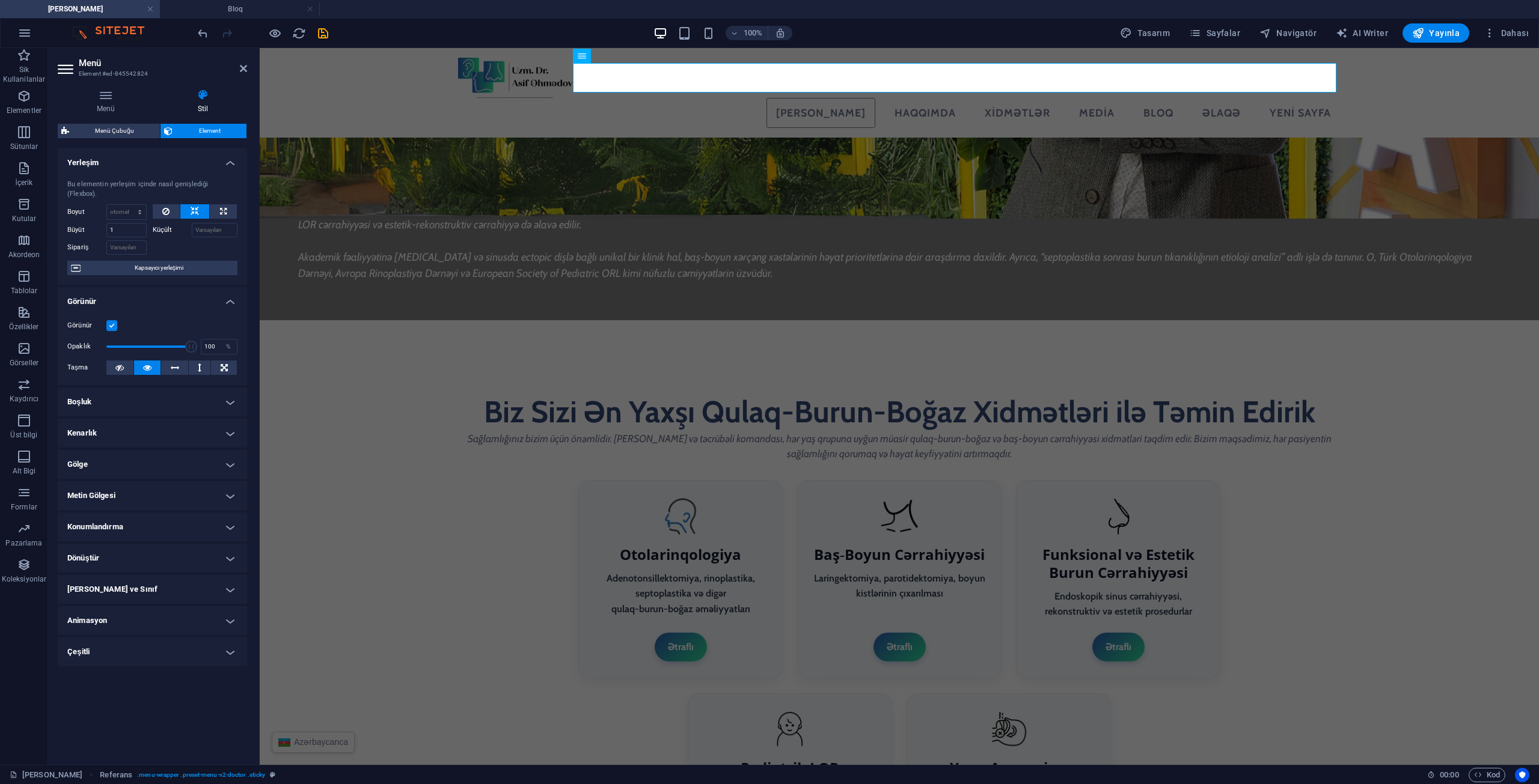
click at [111, 484] on h4 "Metin Gölgesi" at bounding box center [152, 496] width 190 height 29
click at [112, 481] on h4 "Metin Gölgesi" at bounding box center [152, 492] width 190 height 21
click at [925, 98] on nav "[PERSON_NAME] Haqqımda Xidmətlər Media Bloq Əlaqə Yeni sayfa" at bounding box center [899, 113] width 882 height 30
click at [929, 98] on nav "[PERSON_NAME] Haqqımda Xidmətlər Media Bloq Əlaqə Yeni sayfa" at bounding box center [899, 113] width 882 height 30
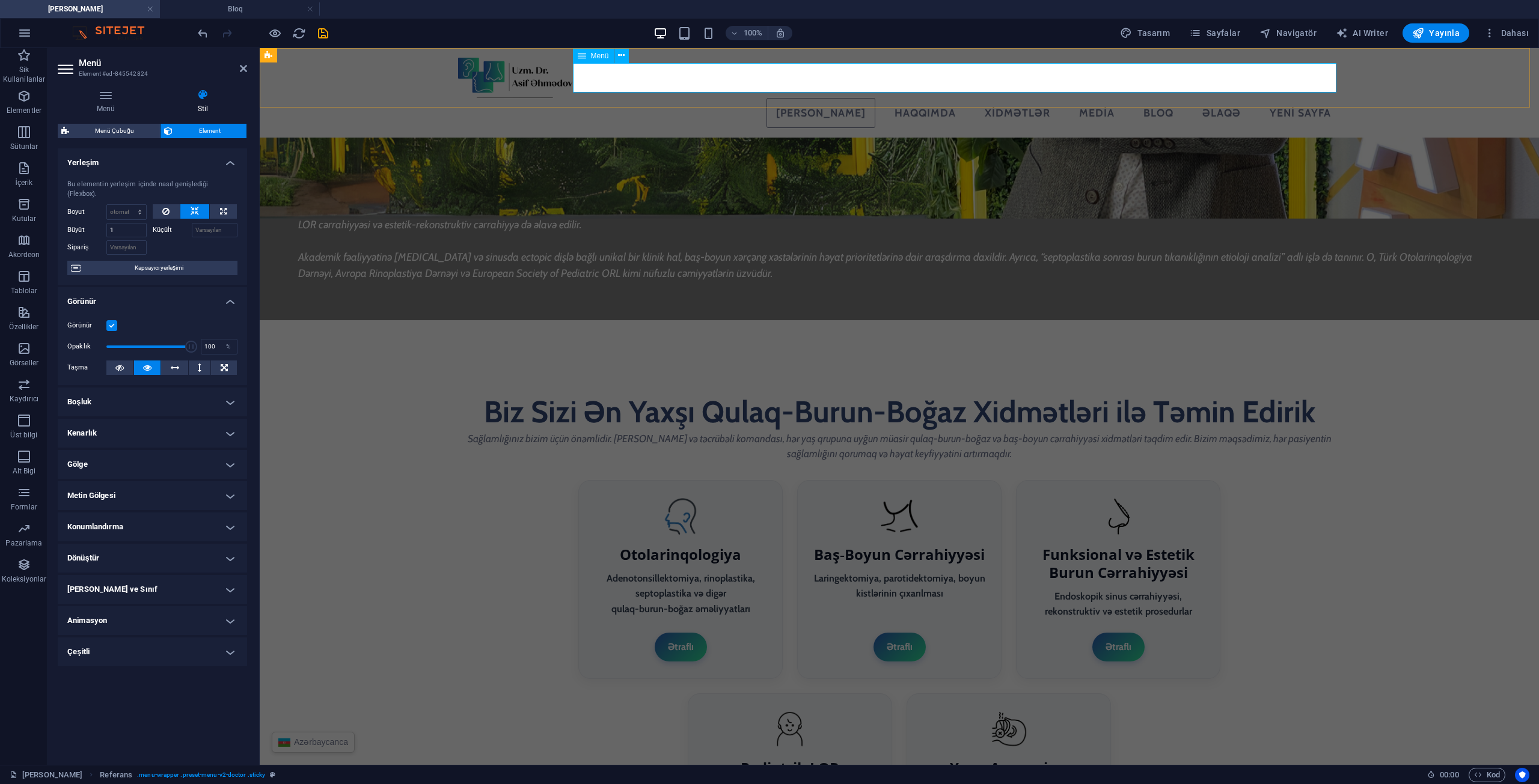
click at [929, 98] on nav "[PERSON_NAME] Haqqımda Xidmətlər Media Bloq Əlaqə Yeni sayfa" at bounding box center [899, 113] width 882 height 30
click at [626, 55] on button at bounding box center [621, 56] width 14 height 14
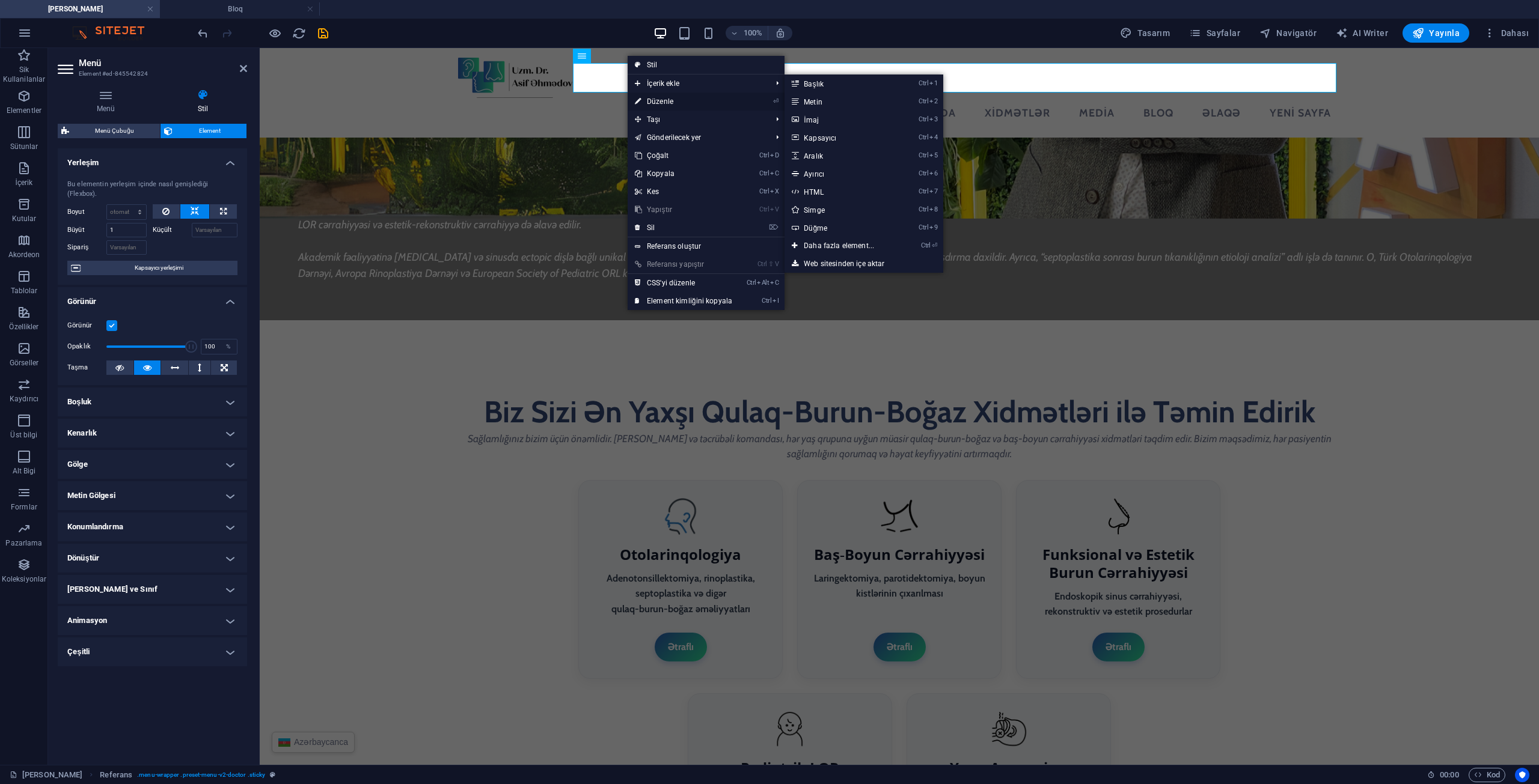
click at [660, 100] on link "⏎ Düzenle" at bounding box center [683, 101] width 112 height 18
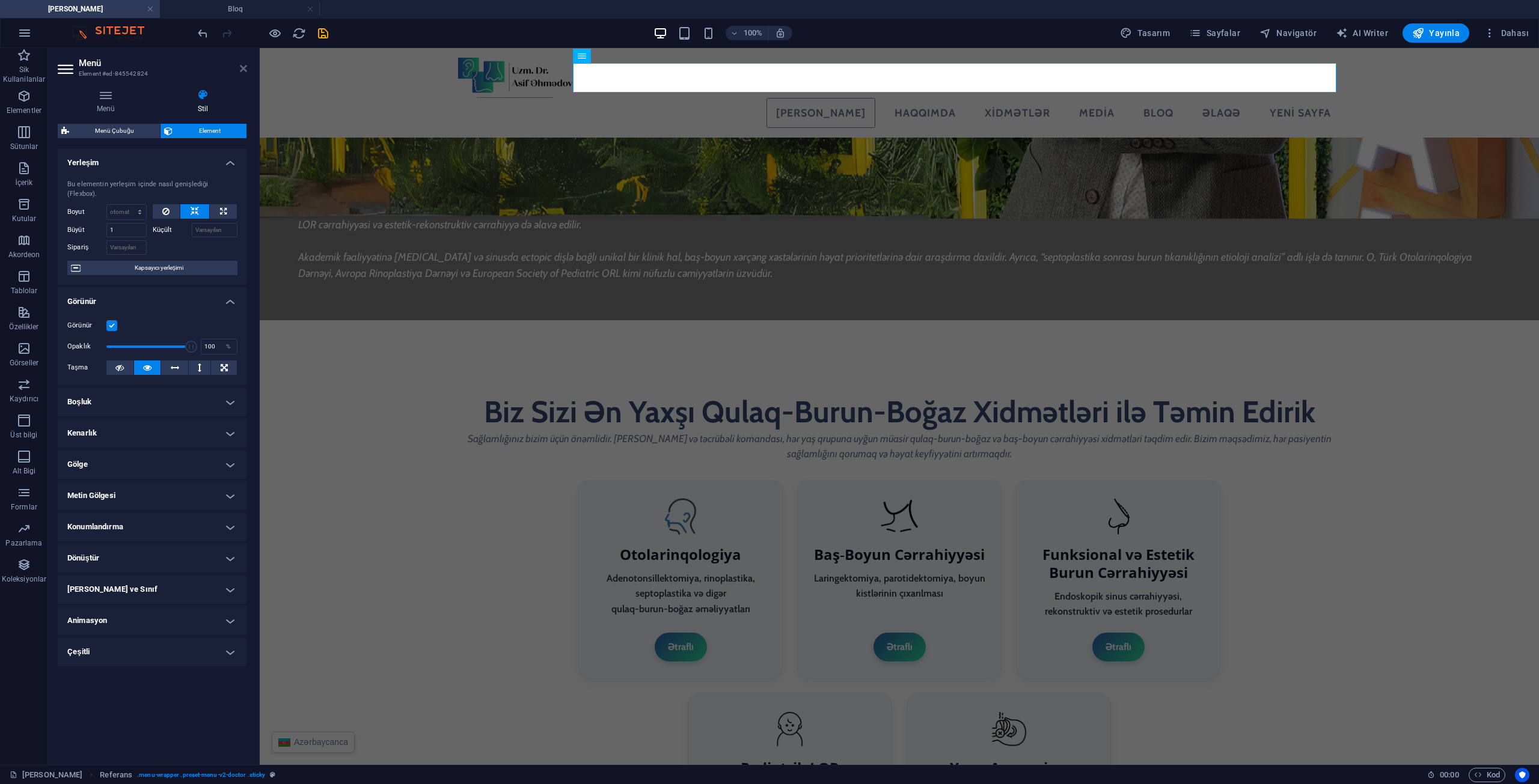
click at [243, 67] on icon at bounding box center [244, 69] width 7 height 10
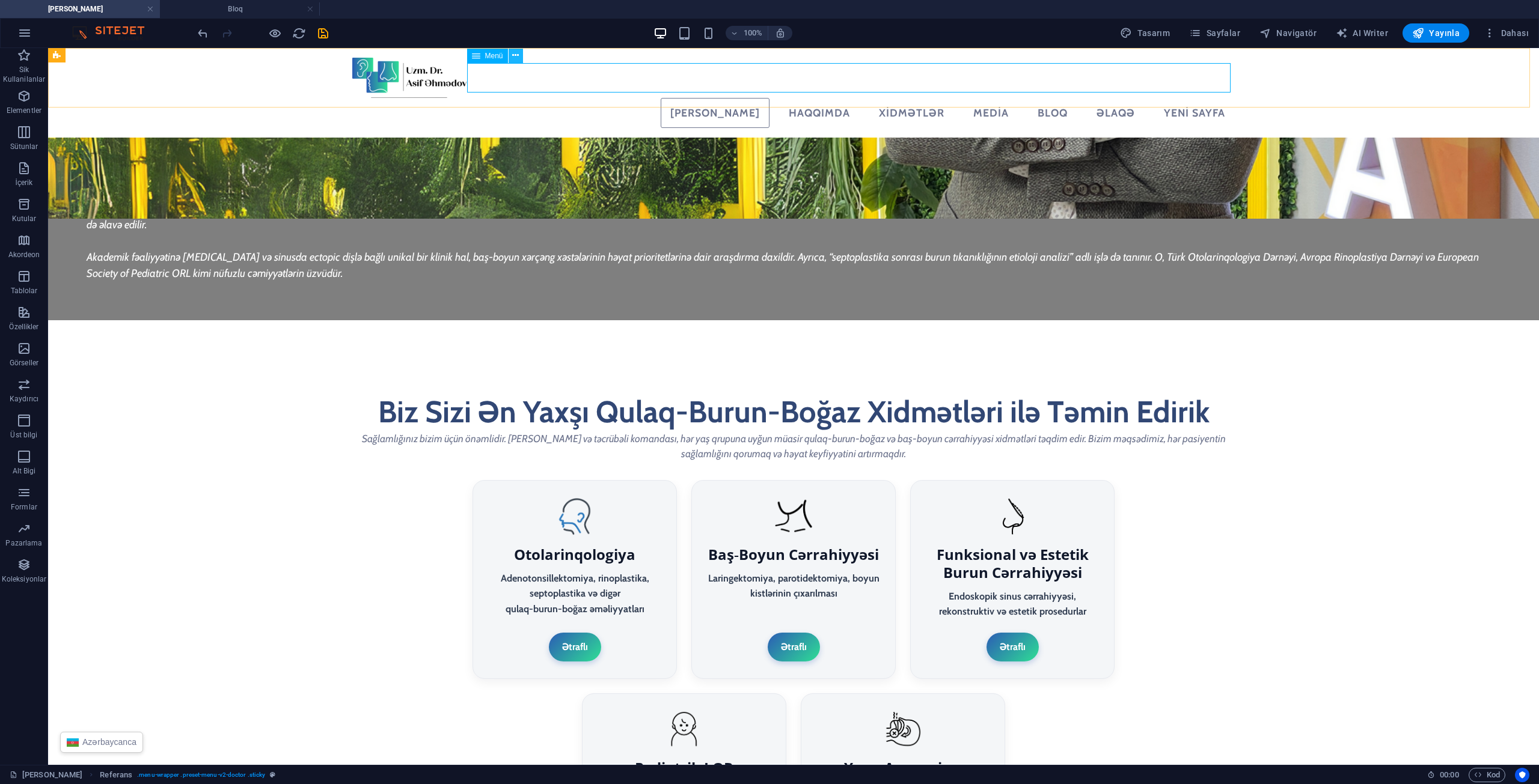
click at [513, 58] on icon at bounding box center [515, 55] width 6 height 13
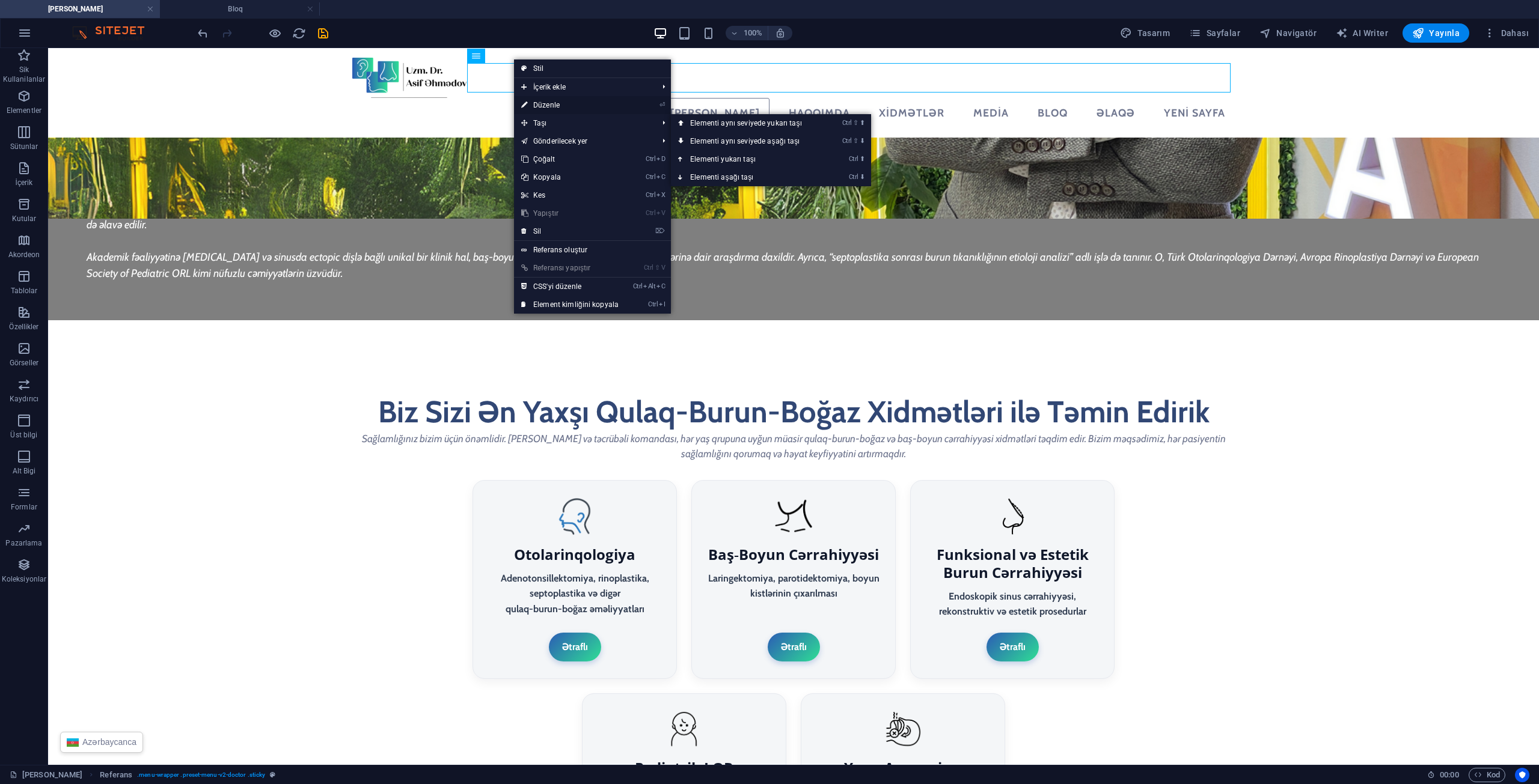
click at [549, 106] on link "⏎ Düzenle" at bounding box center [570, 104] width 112 height 18
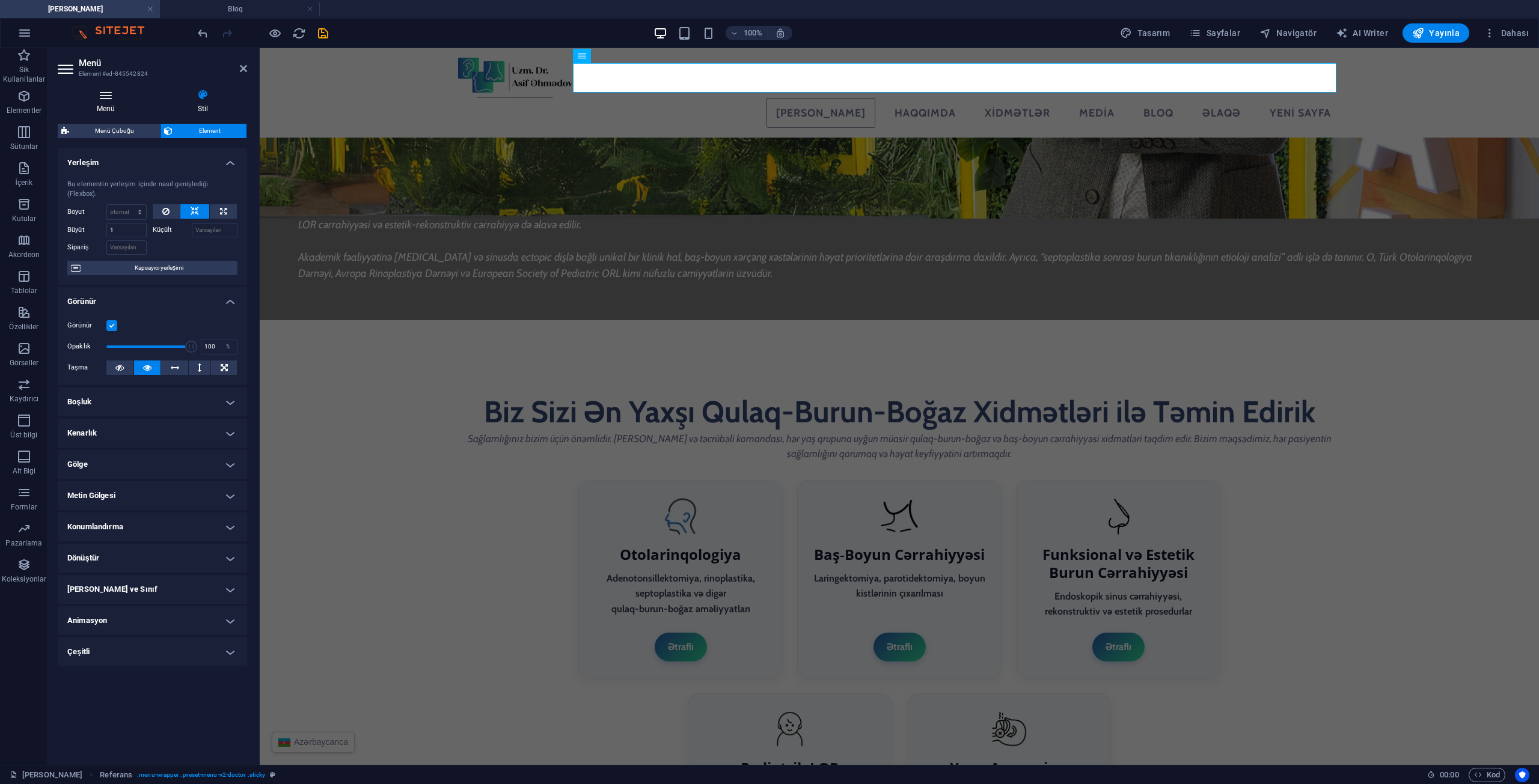
click at [92, 105] on h4 "Menü" at bounding box center [108, 102] width 101 height 26
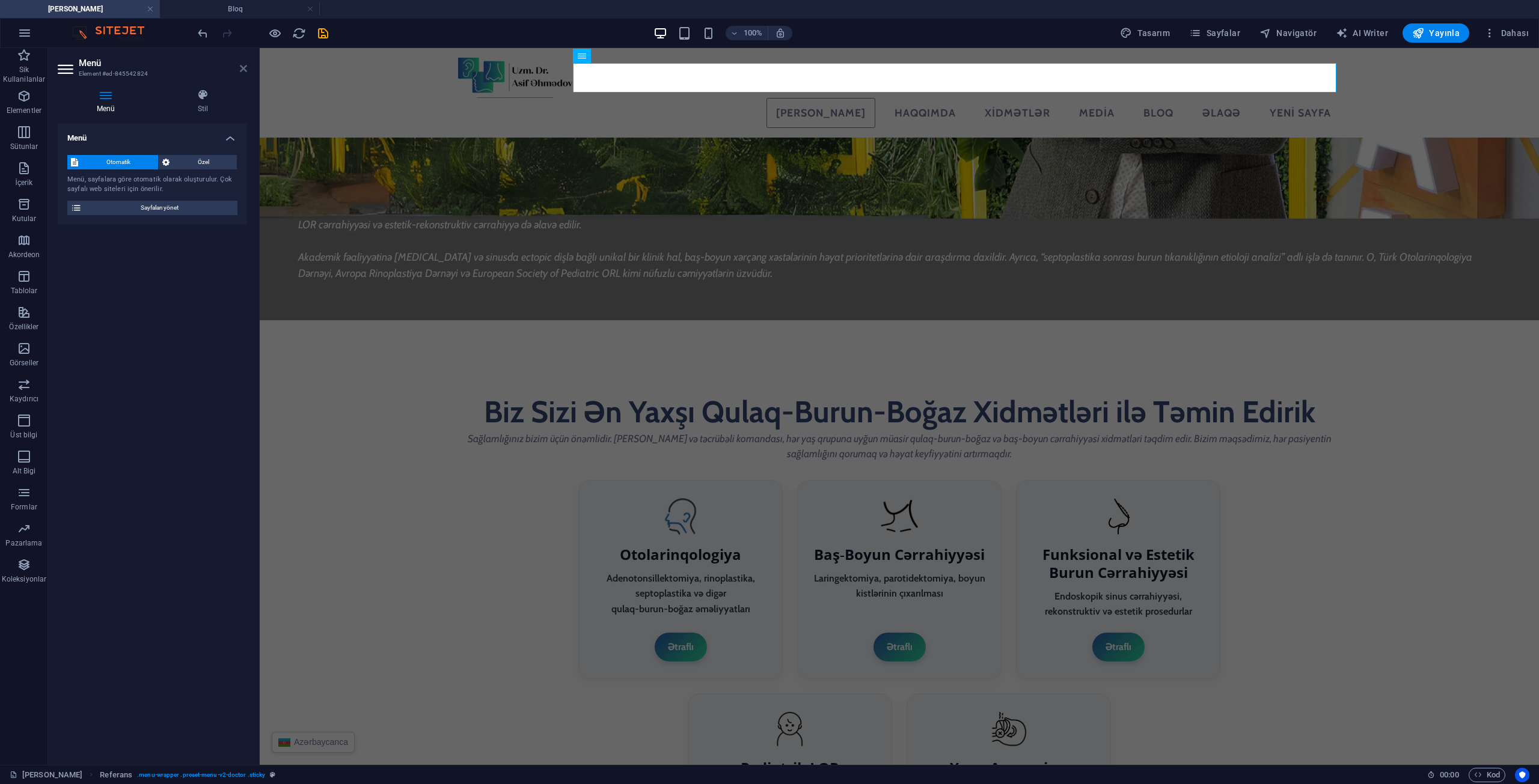
click at [241, 68] on icon at bounding box center [244, 69] width 7 height 10
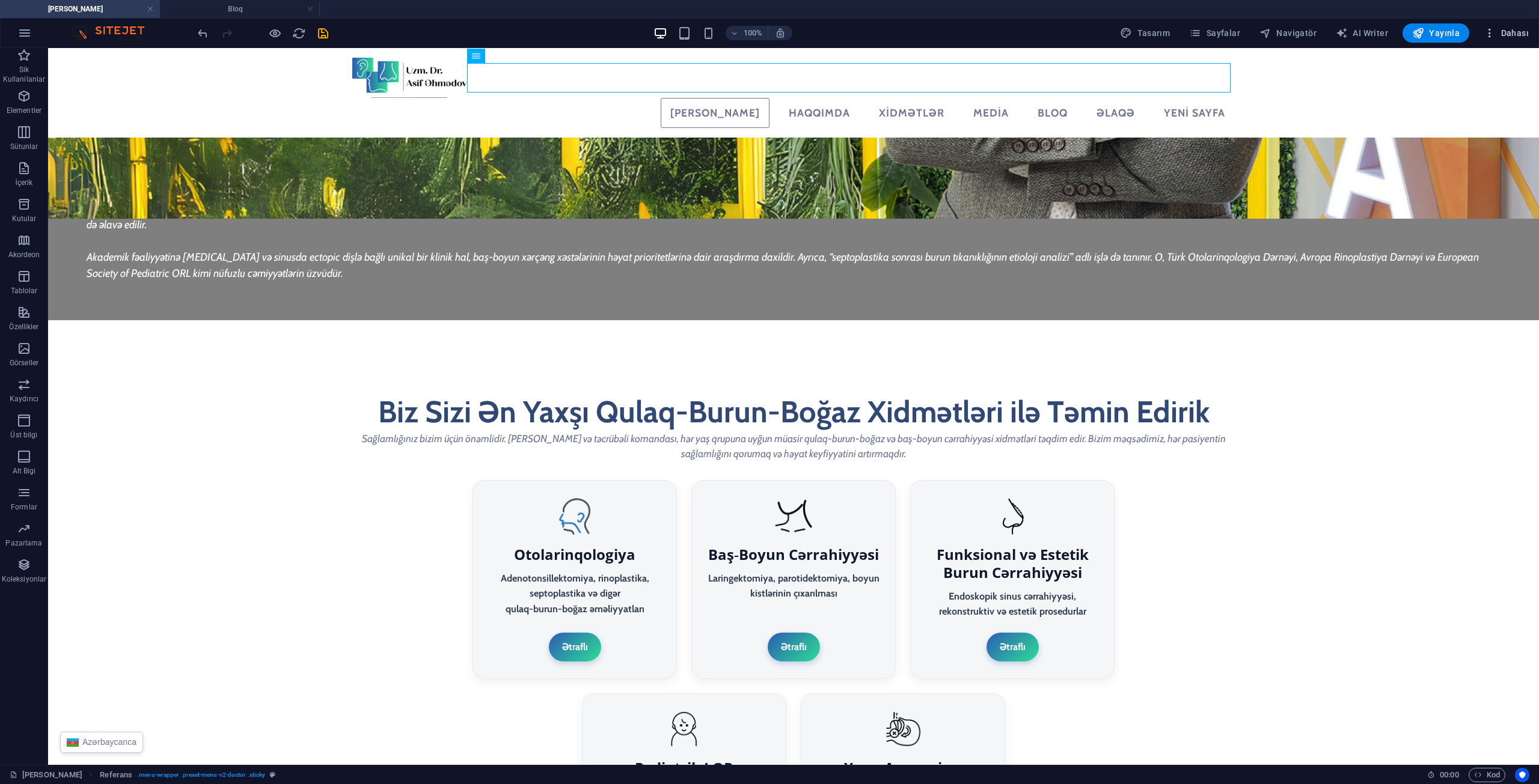
click at [1510, 40] on button "Dahası" at bounding box center [1506, 33] width 55 height 19
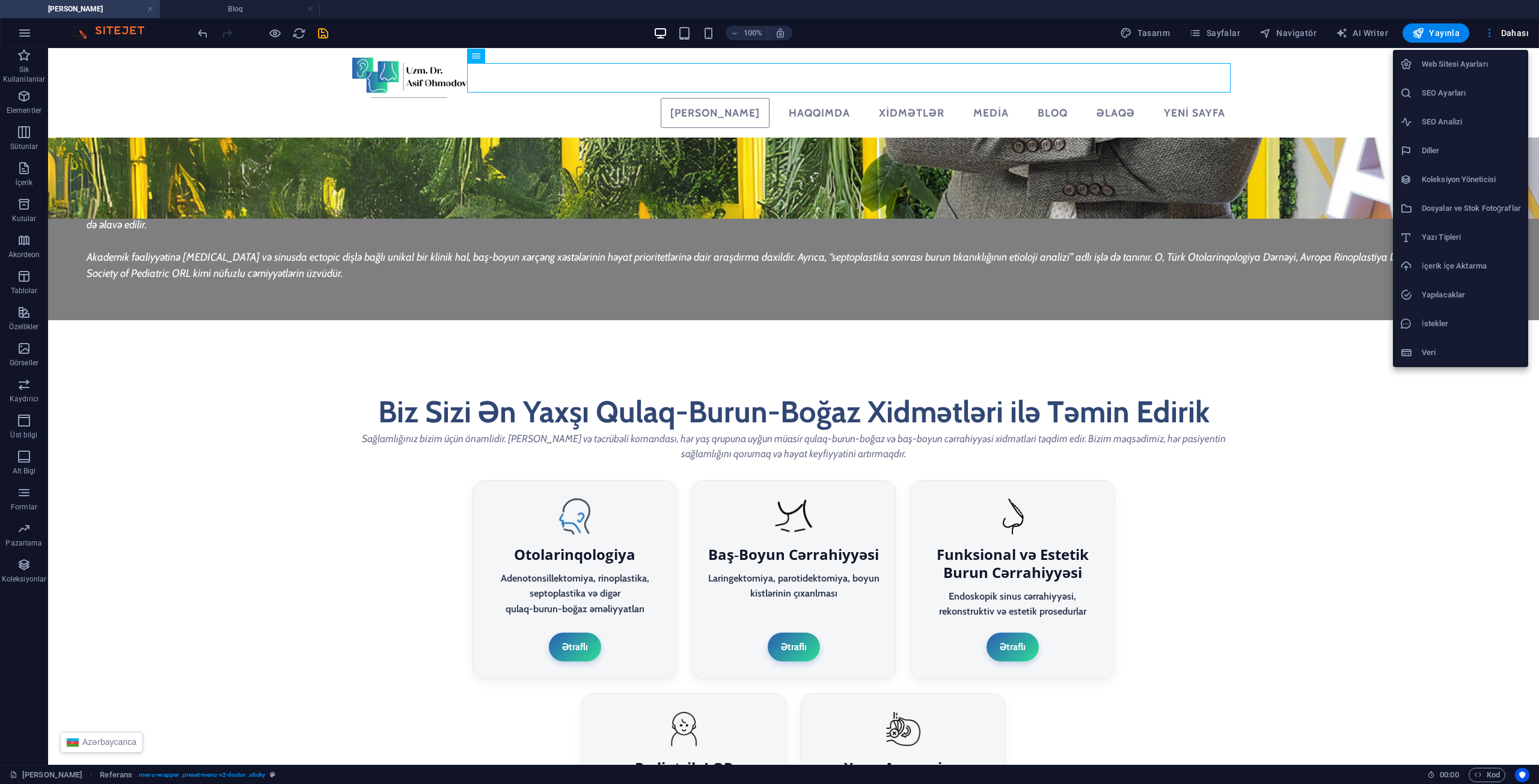
click at [1467, 232] on h6 "Yazı Tipleri" at bounding box center [1472, 237] width 99 height 14
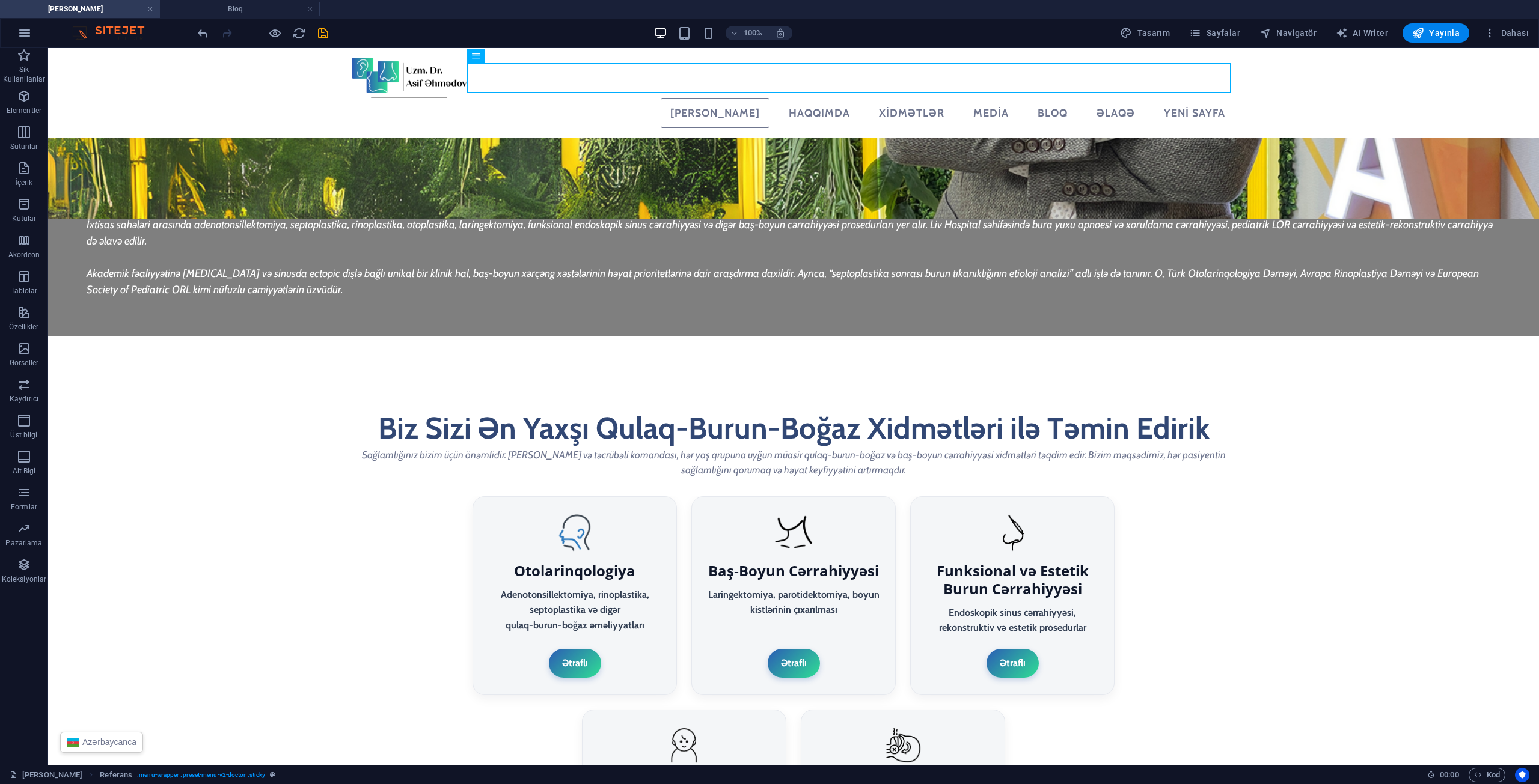
scroll to position [2043, 0]
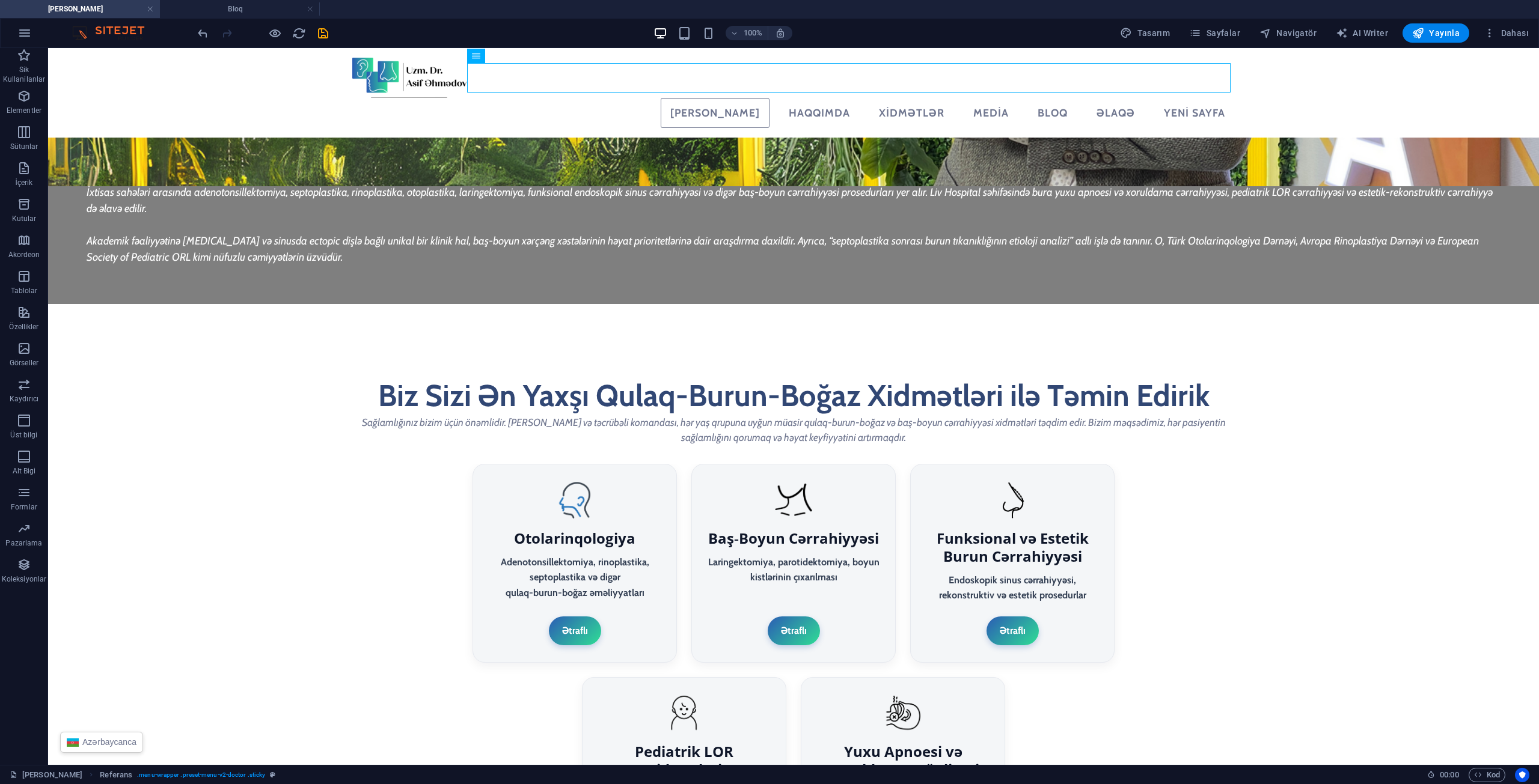
select select "popularity"
